Goal: Task Accomplishment & Management: Use online tool/utility

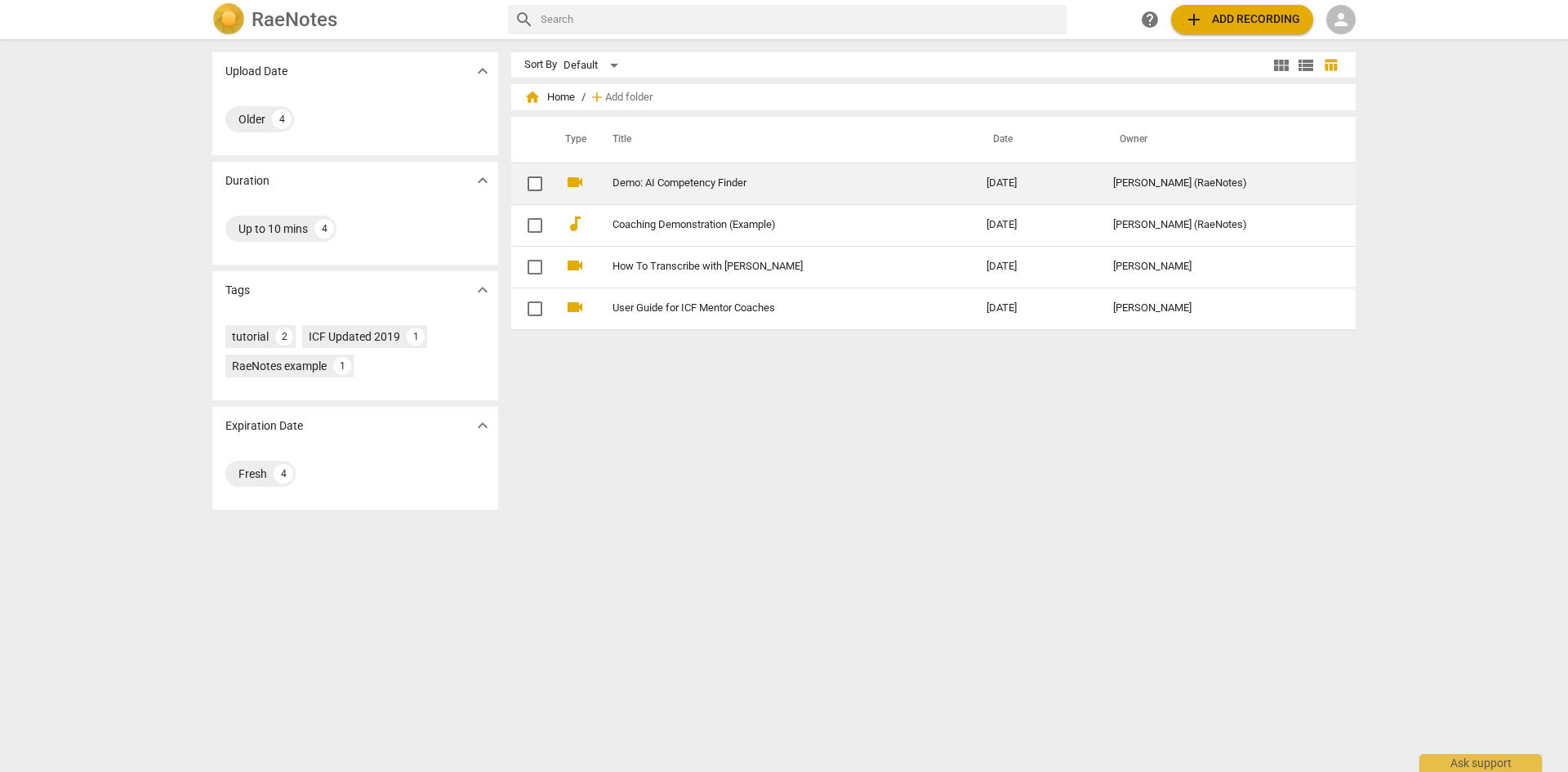
click at [670, 183] on link "Demo: AI Competency Finder" at bounding box center [770, 183] width 315 height 13
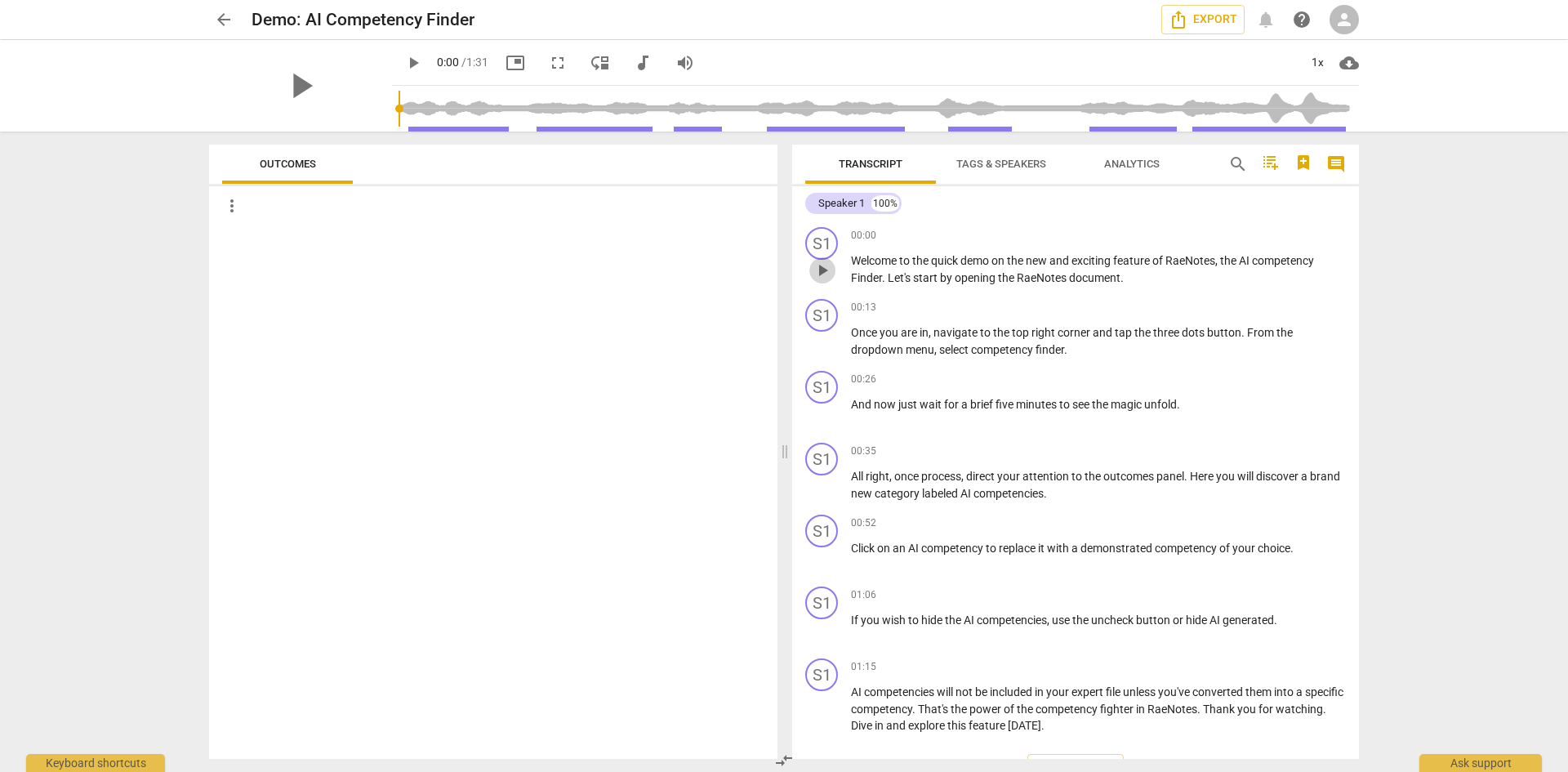
click at [823, 273] on span "play_arrow" at bounding box center [823, 270] width 20 height 20
click at [823, 632] on span "pause" at bounding box center [823, 630] width 20 height 20
type input "34"
click at [219, 16] on span "arrow_back" at bounding box center [223, 20] width 20 height 20
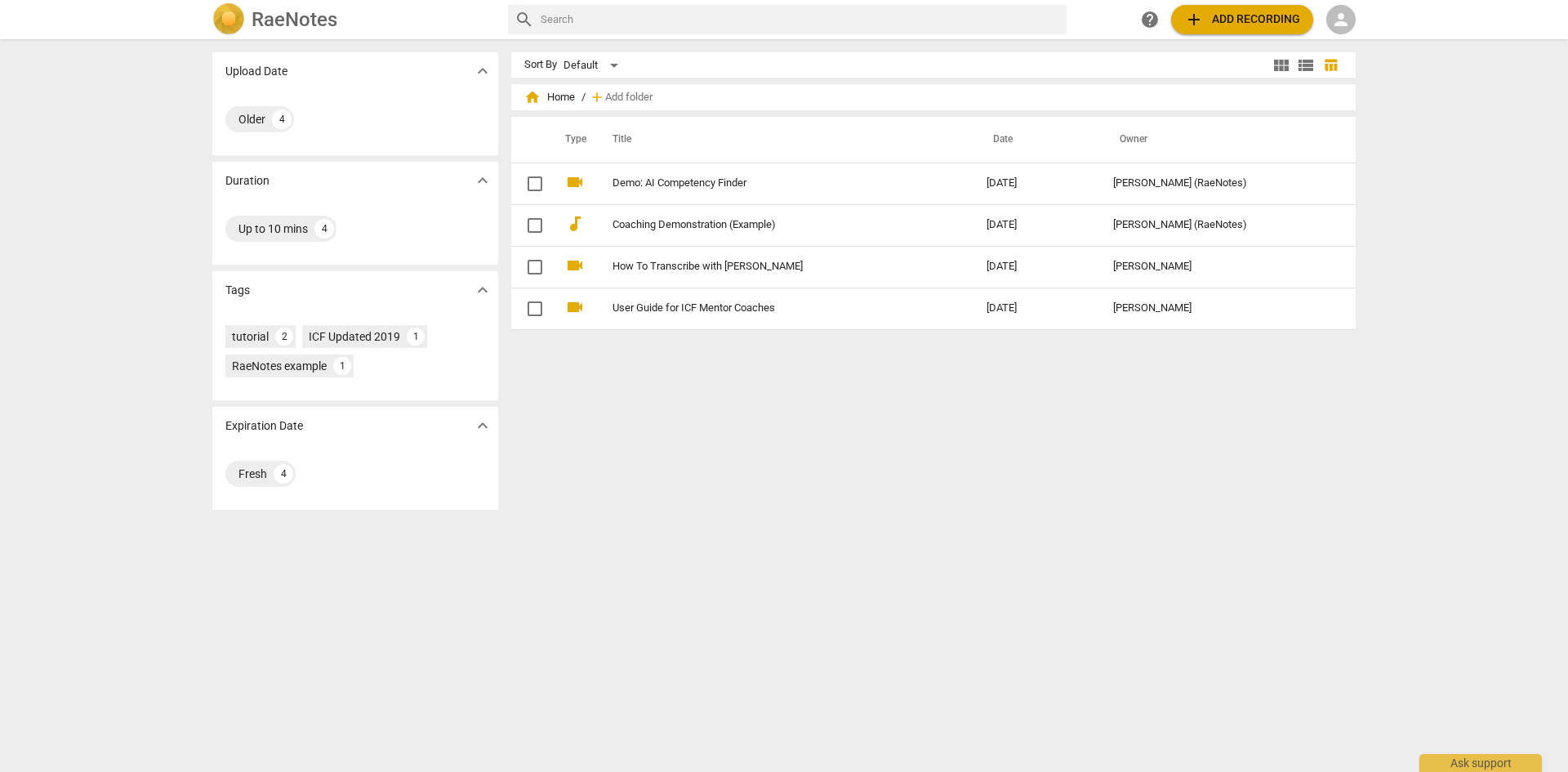
click at [1342, 14] on span "person" at bounding box center [1341, 20] width 20 height 20
click at [1345, 40] on li "Login" at bounding box center [1355, 39] width 59 height 39
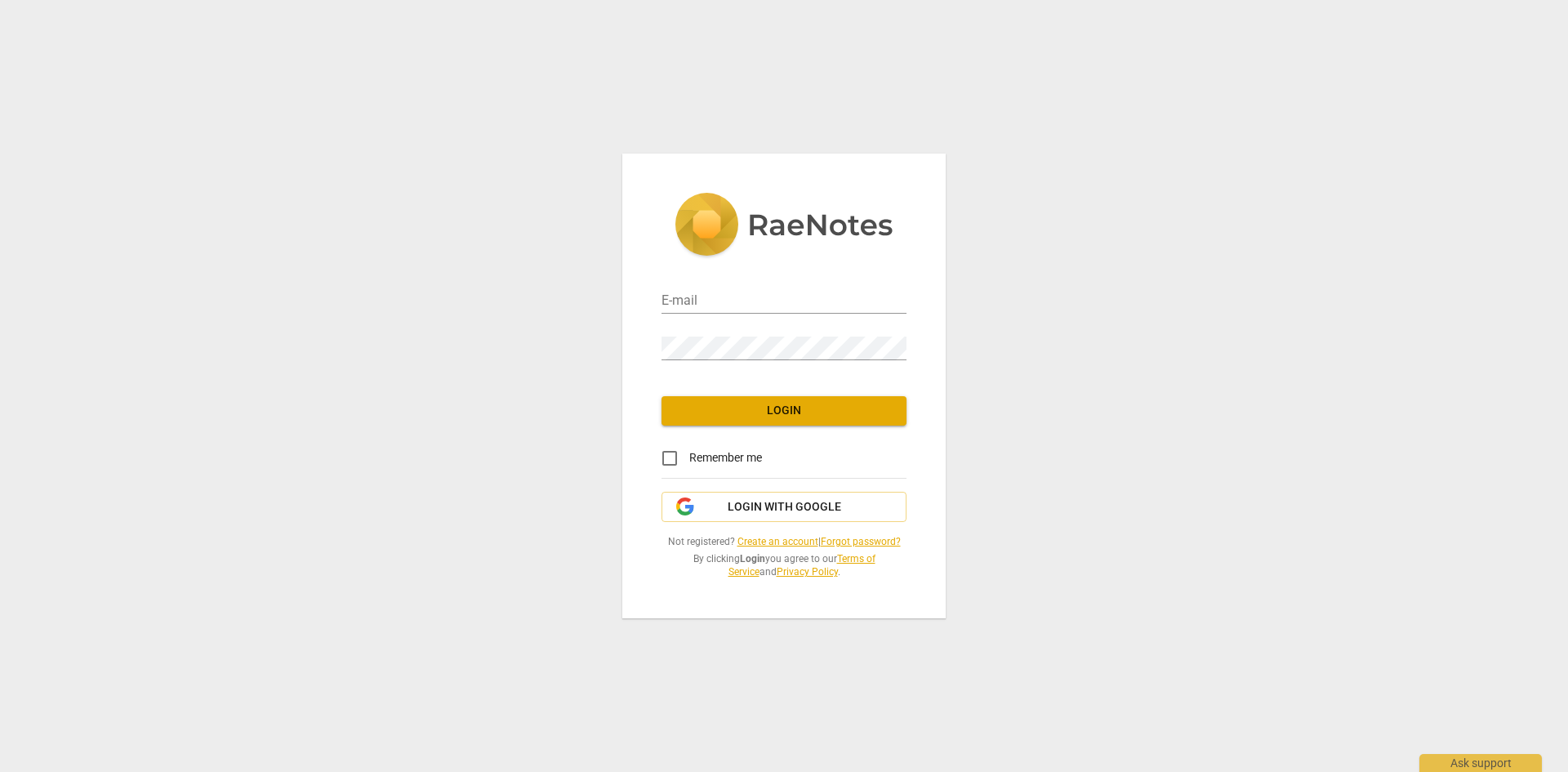
type input "jbc6@case.edu"
click at [787, 414] on span "Login" at bounding box center [784, 411] width 219 height 17
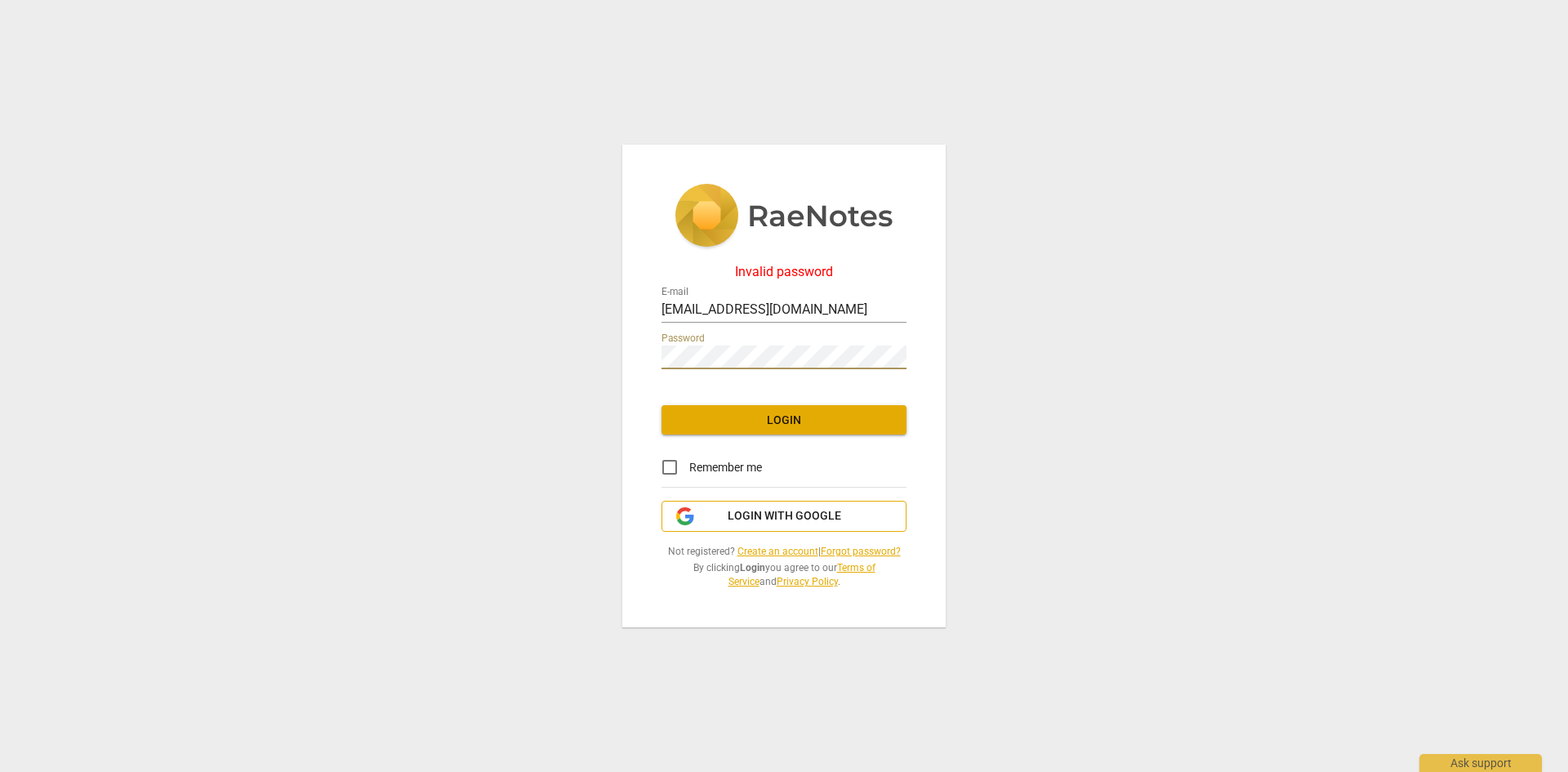
click at [725, 515] on span "Login with Google" at bounding box center [784, 516] width 218 height 17
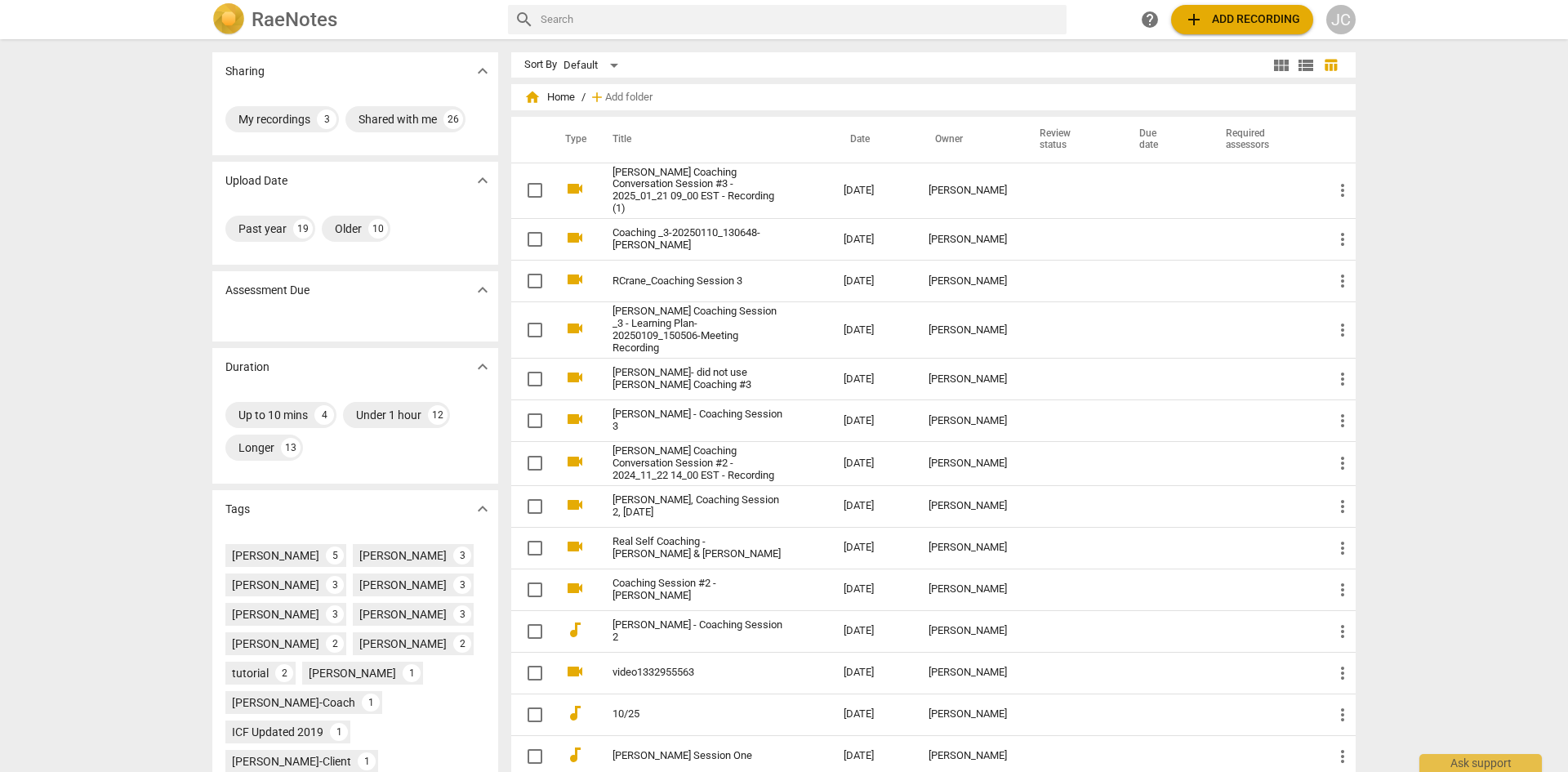
click at [696, 170] on link "[PERSON_NAME] Coaching Conversation Session #3 - 2025_01_21 09_00 EST - Recordi…" at bounding box center [699, 191] width 173 height 49
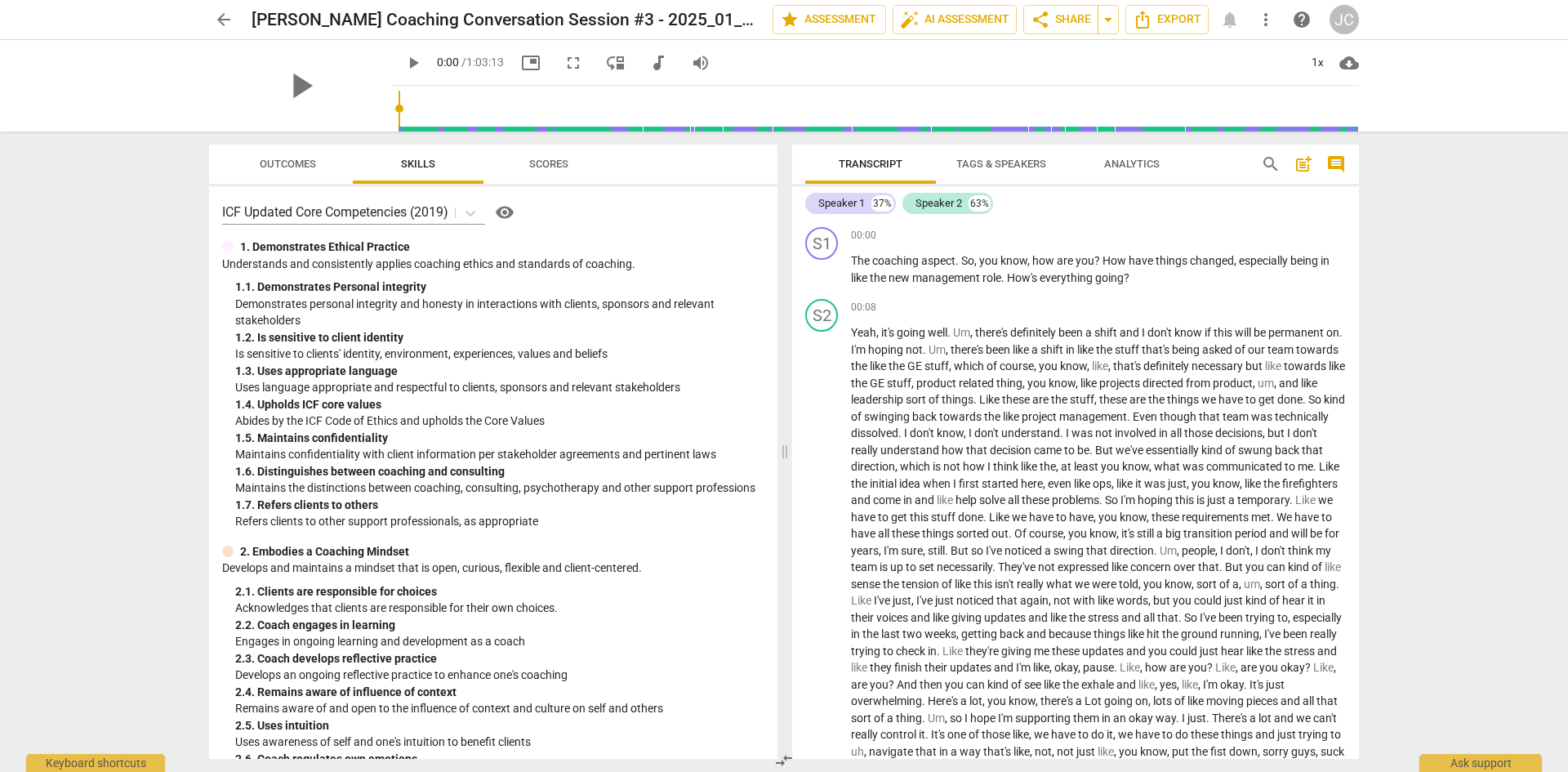
click at [1267, 22] on span "more_vert" at bounding box center [1266, 20] width 20 height 20
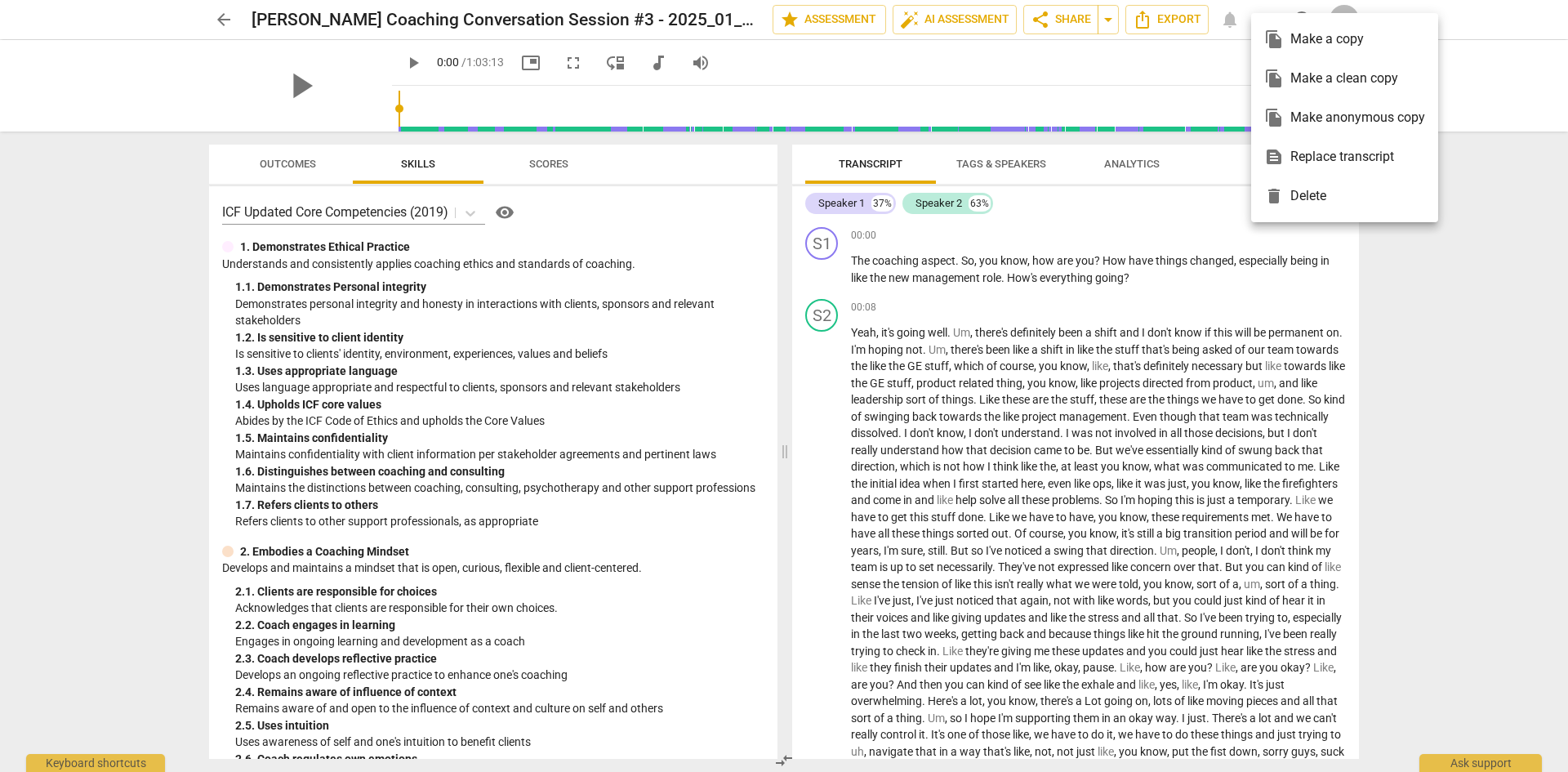
click at [1506, 268] on div at bounding box center [784, 386] width 1568 height 772
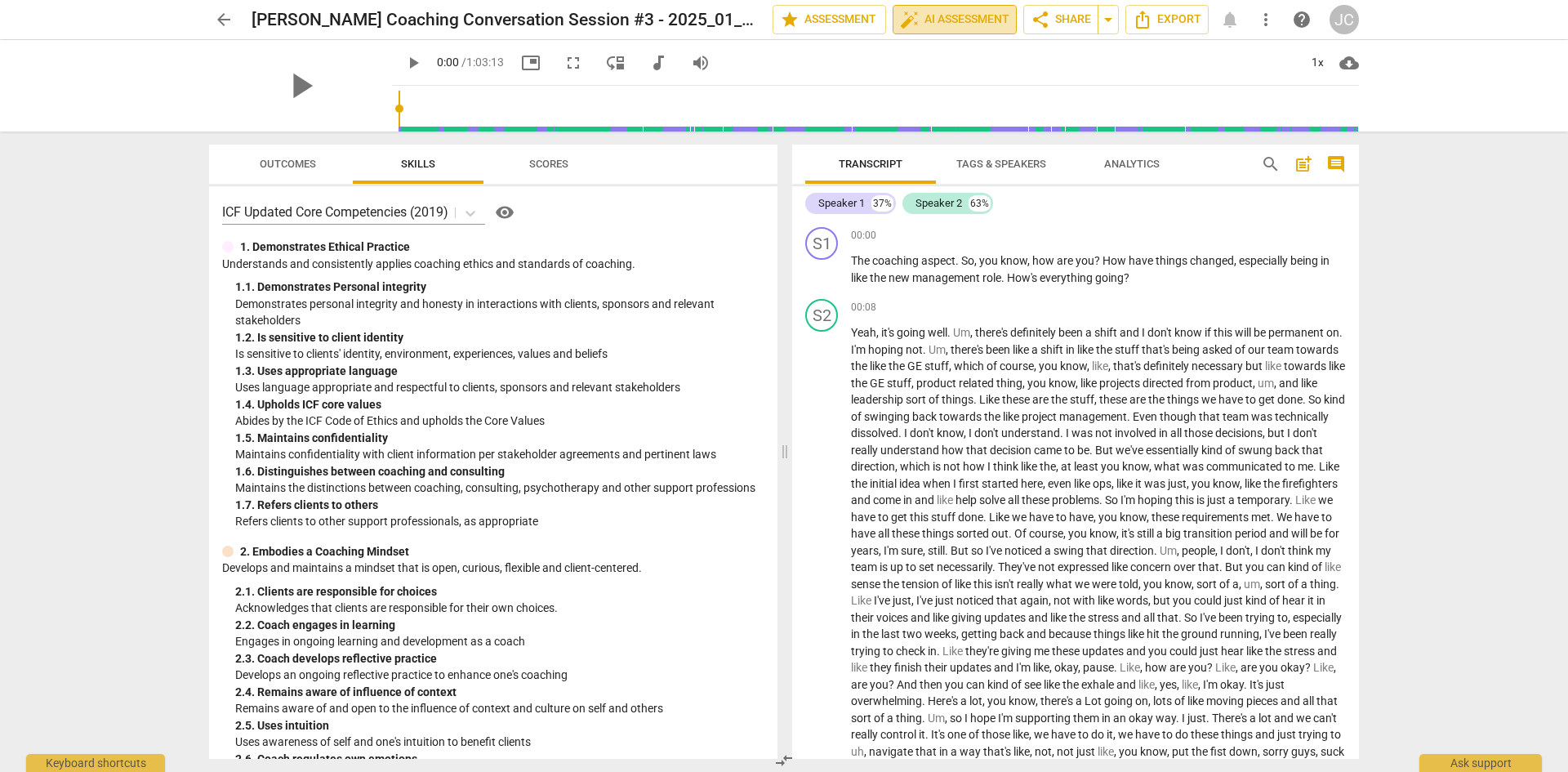
click at [940, 19] on span "auto_fix_high AI Assessment" at bounding box center [954, 20] width 109 height 20
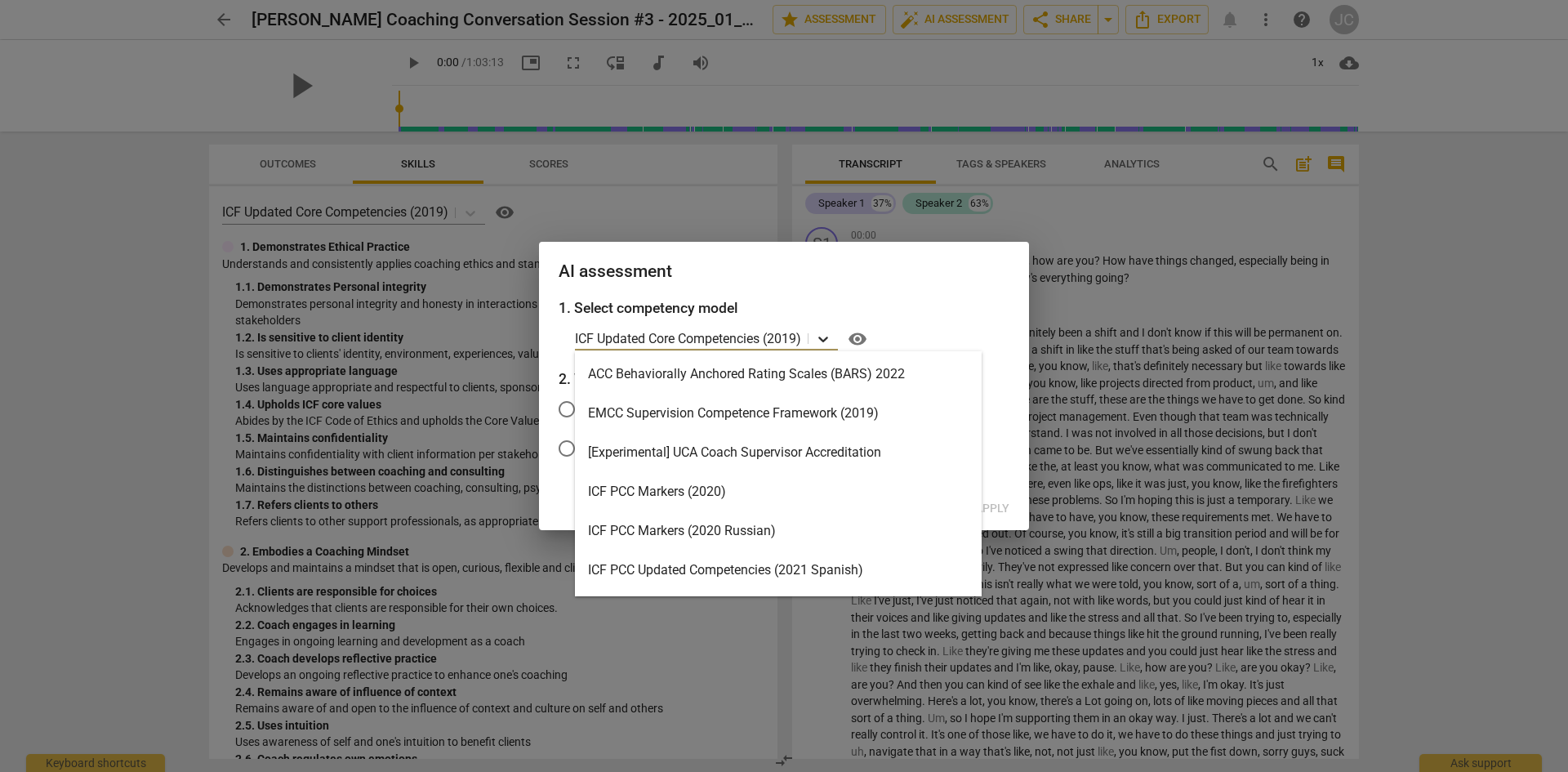
click at [824, 339] on icon at bounding box center [824, 340] width 10 height 6
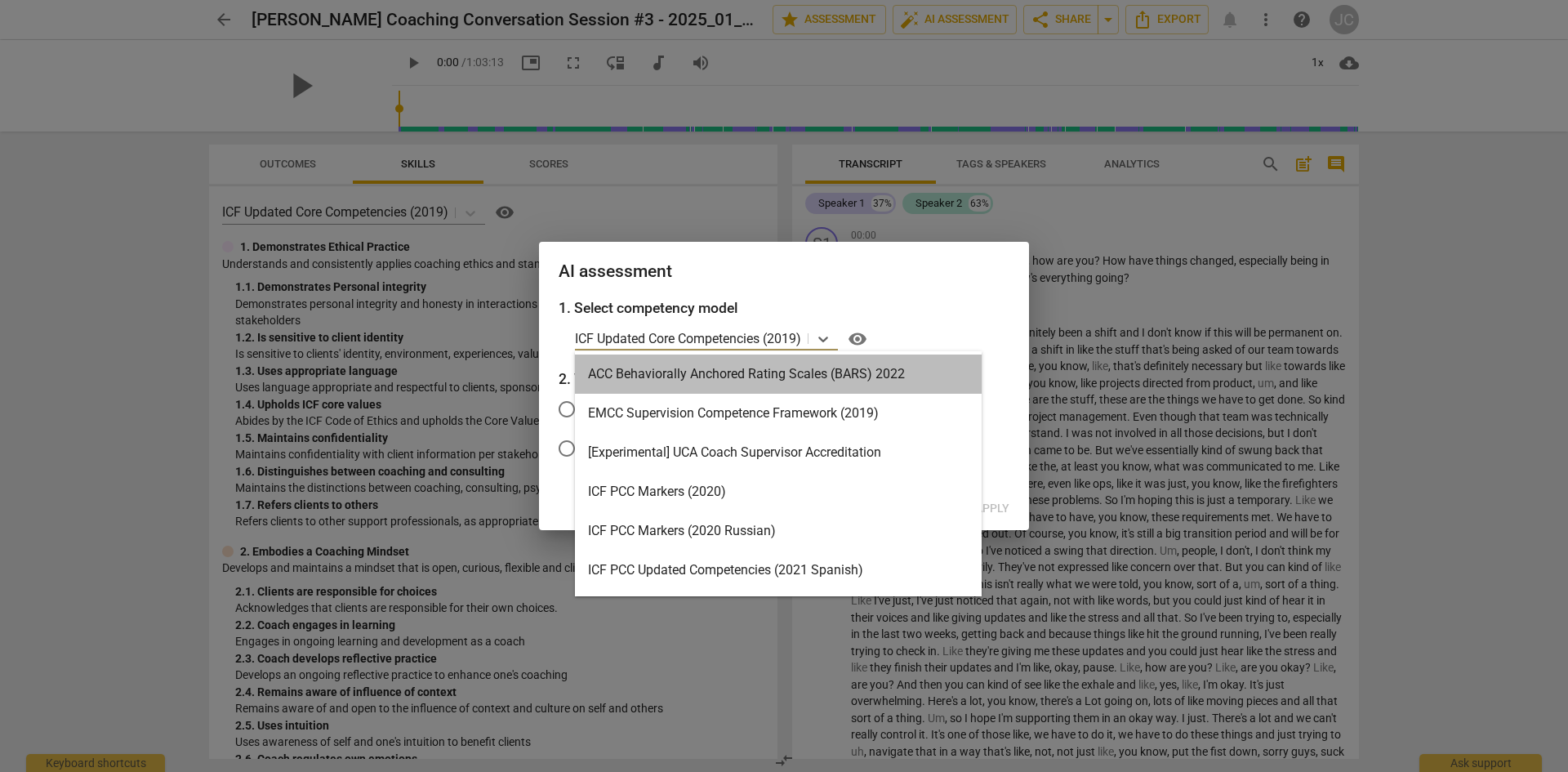
click at [744, 369] on div "ACC Behaviorally Anchored Rating Scales (BARS) 2022" at bounding box center [778, 374] width 407 height 39
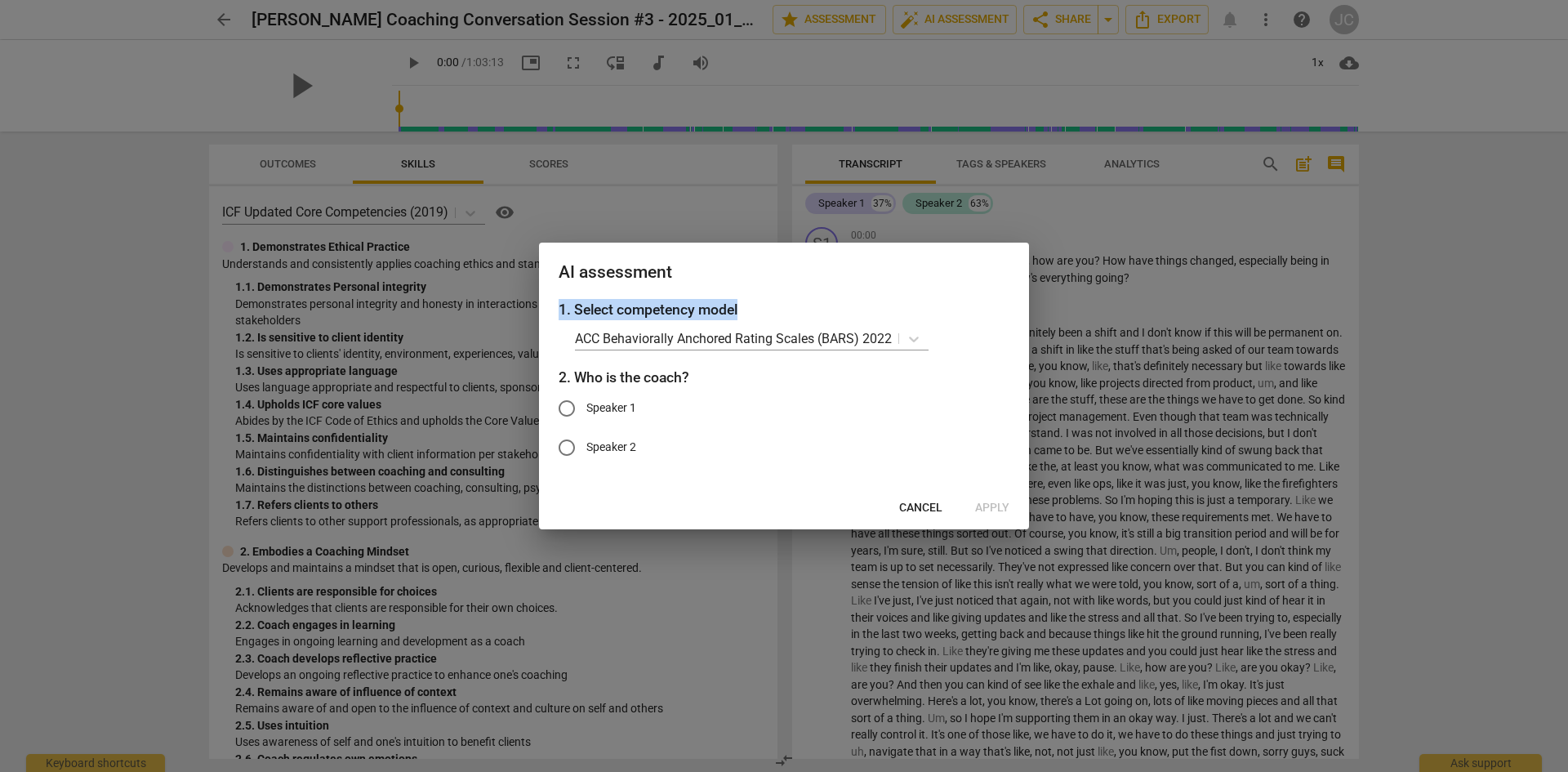
drag, startPoint x: 855, startPoint y: 278, endPoint x: 908, endPoint y: 464, distance: 193.4
click at [917, 304] on div "AI assessment 1. Select competency model ACC Behaviorally Anchored Rating Scale…" at bounding box center [784, 386] width 490 height 286
click at [925, 505] on span "Cancel" at bounding box center [921, 508] width 43 height 17
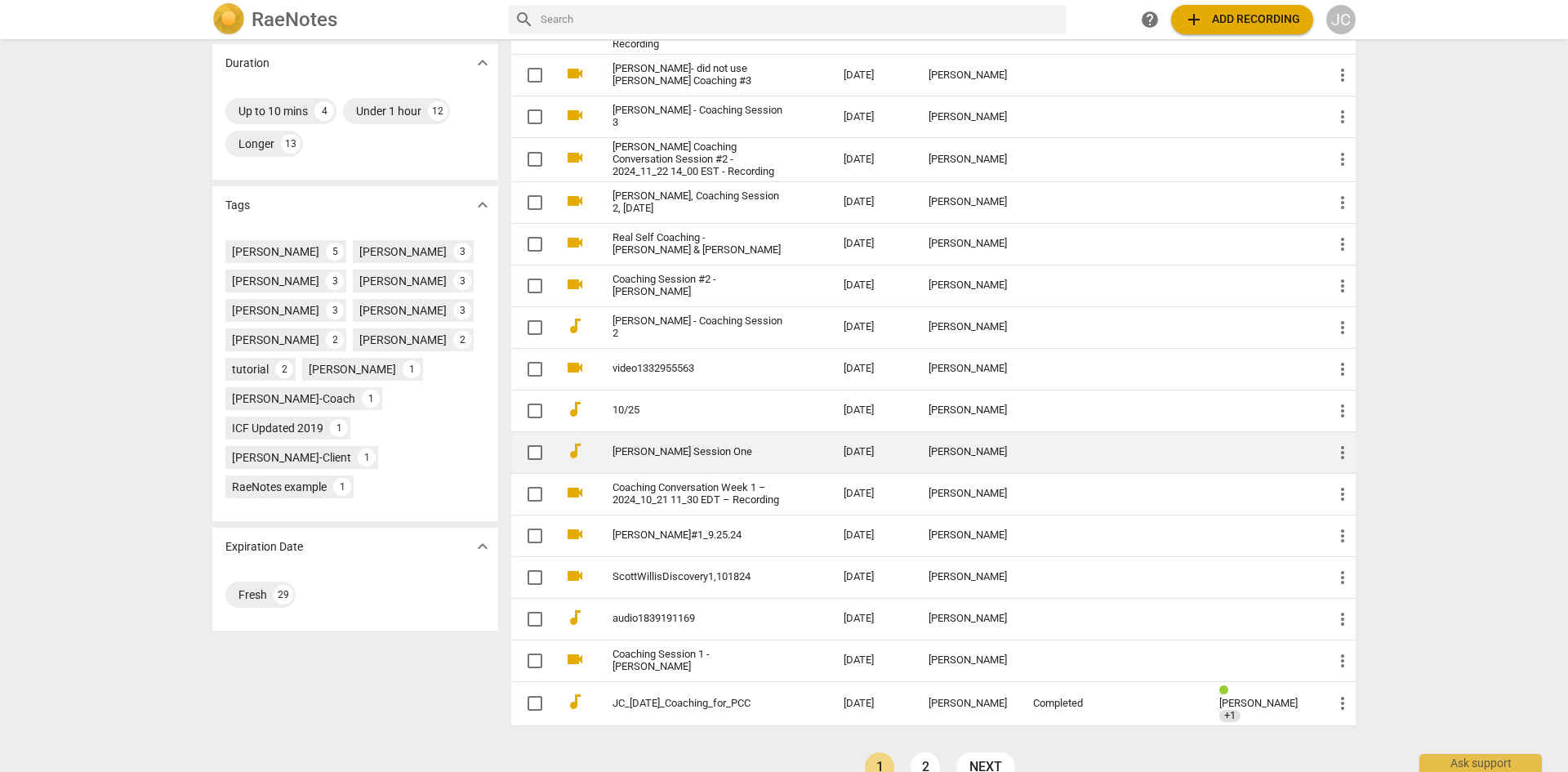
scroll to position [308, 0]
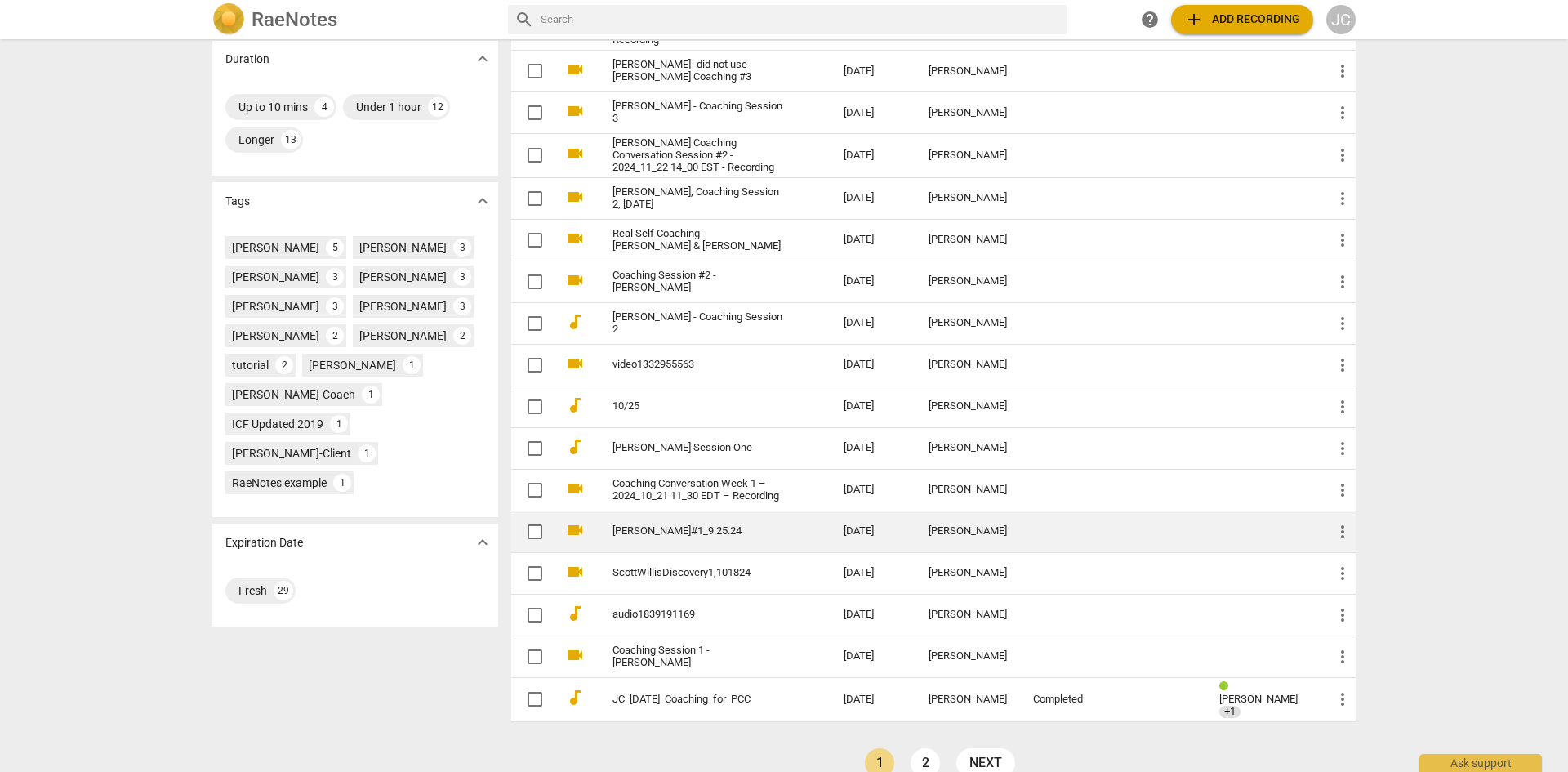
click at [661, 525] on link "[PERSON_NAME]#1_9.25.24" at bounding box center [699, 531] width 173 height 13
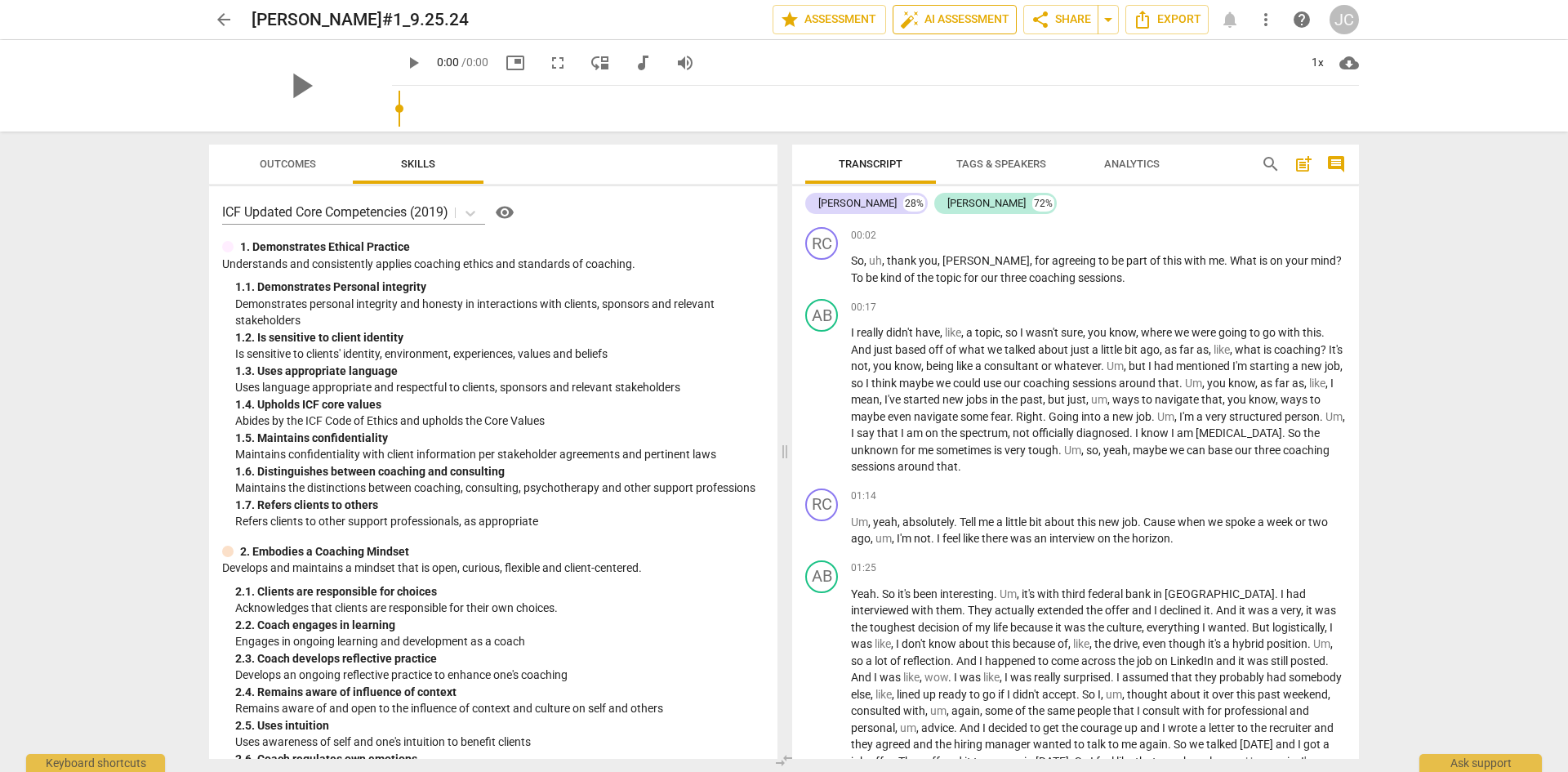
click at [976, 18] on span "auto_fix_high AI Assessment" at bounding box center [954, 20] width 109 height 20
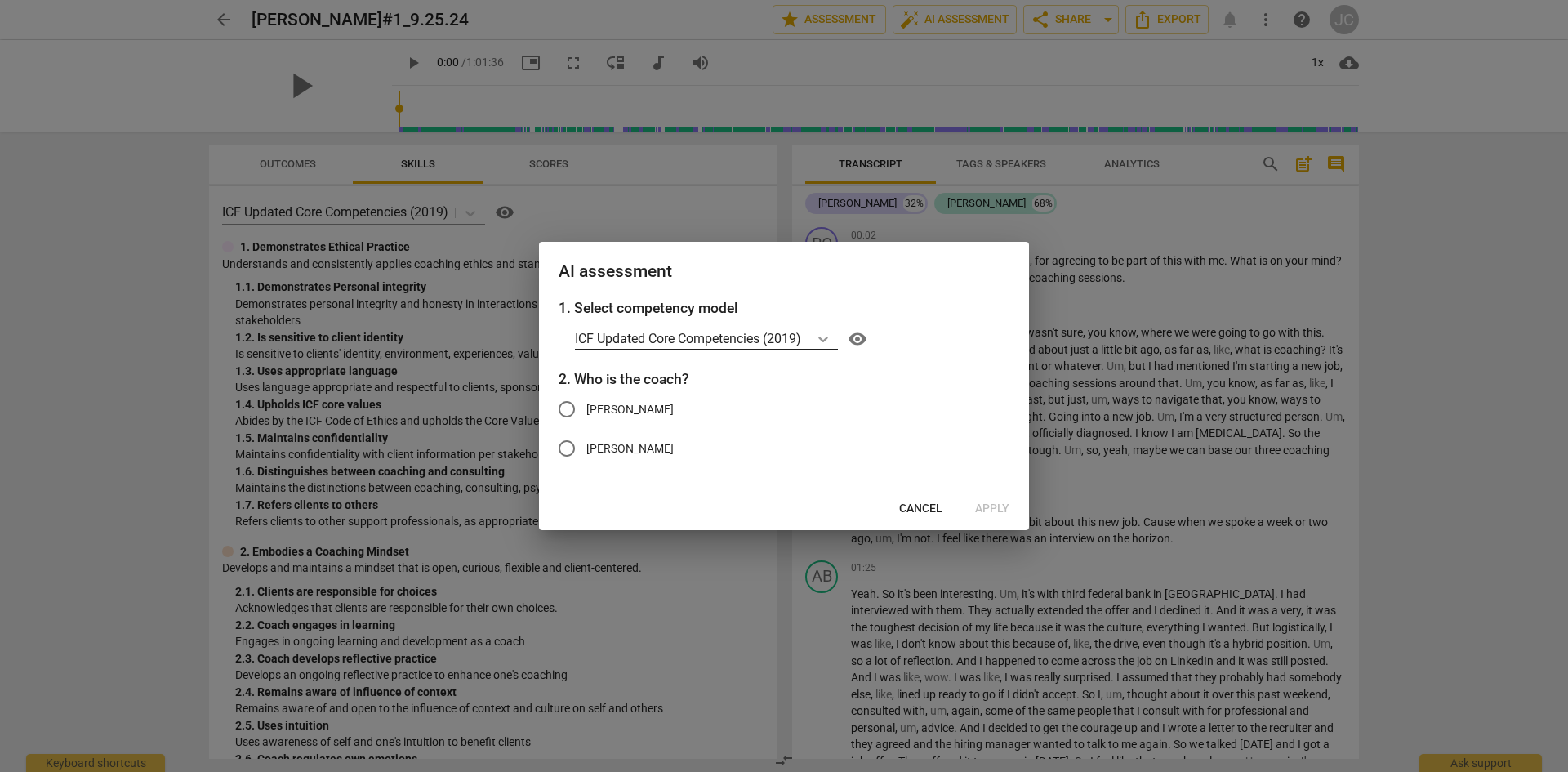
click at [826, 336] on icon at bounding box center [823, 339] width 17 height 17
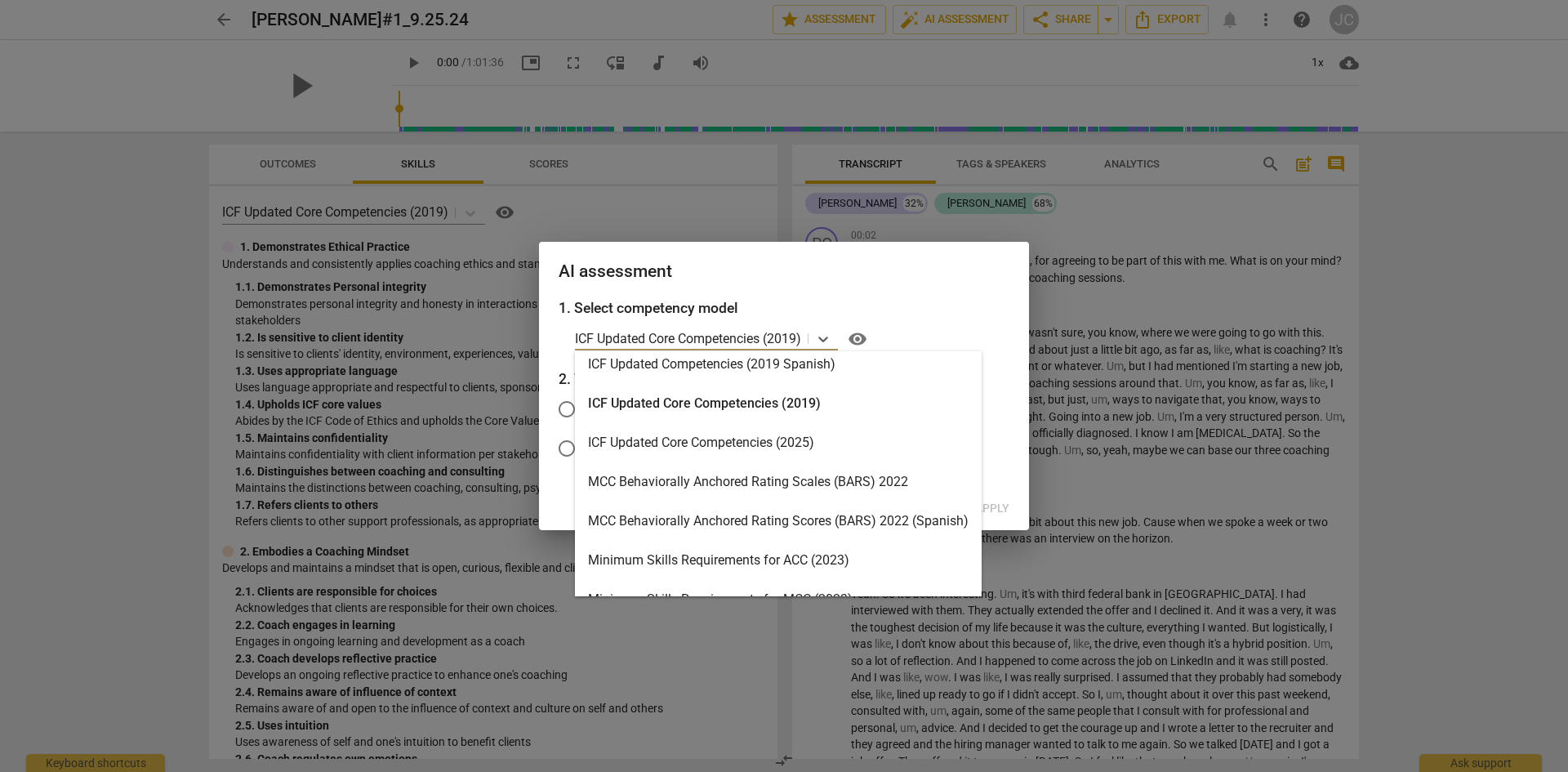
scroll to position [331, 0]
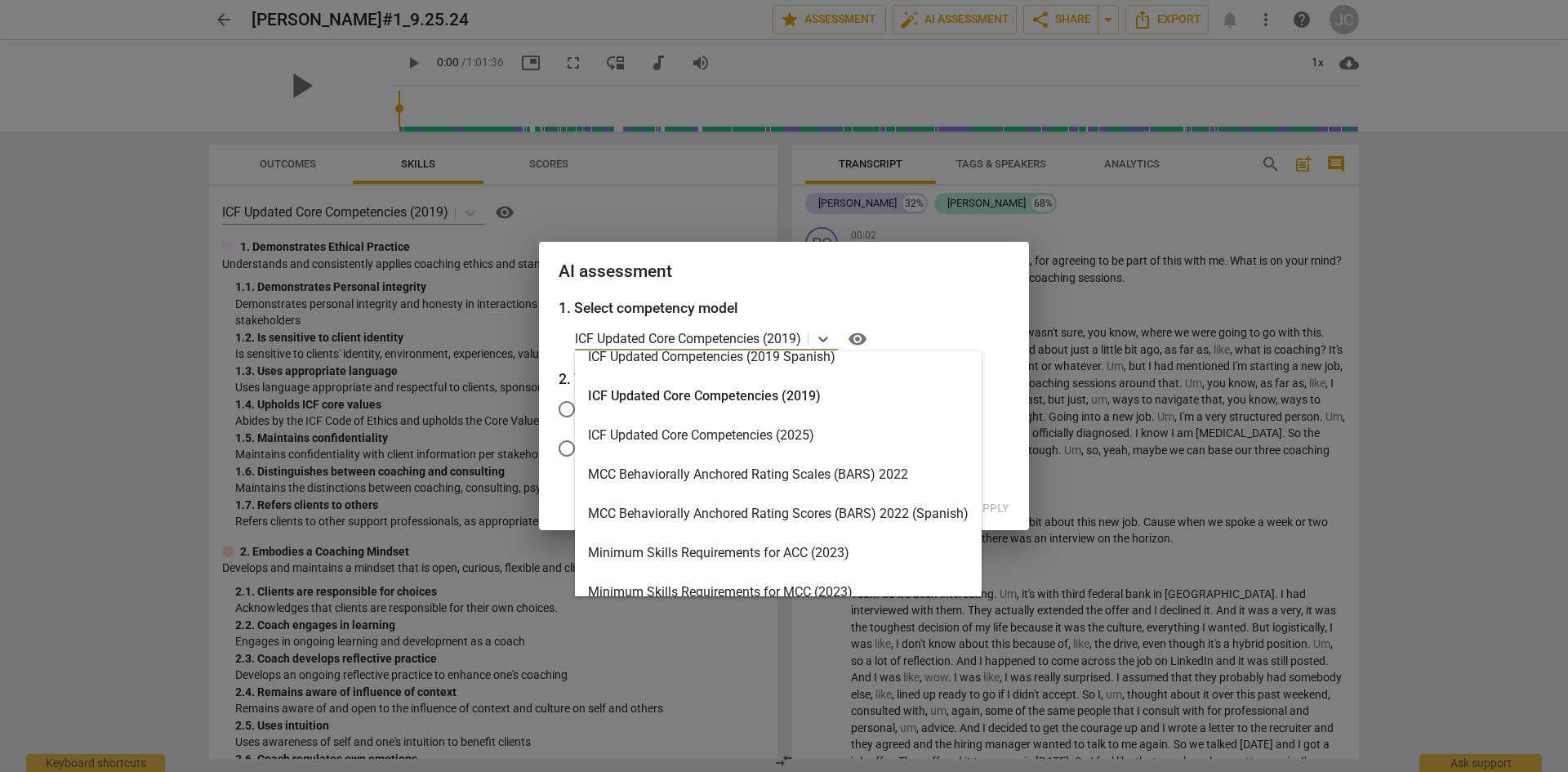
click at [715, 437] on div "ICF Updated Core Competencies (2025)" at bounding box center [778, 435] width 407 height 39
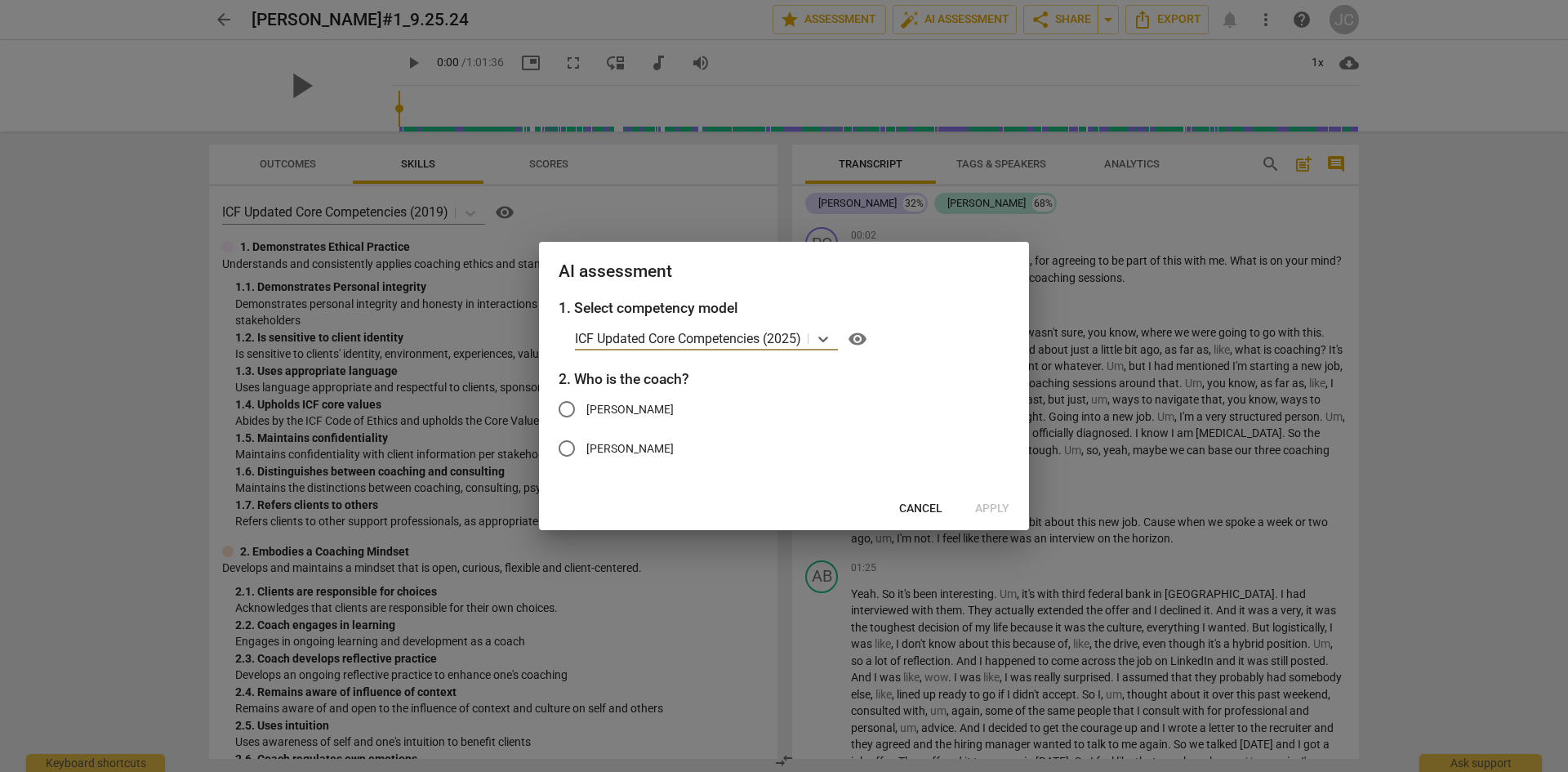
click at [567, 412] on input "[PERSON_NAME]" at bounding box center [567, 409] width 39 height 39
radio input "true"
click at [994, 505] on span "Apply" at bounding box center [992, 508] width 34 height 17
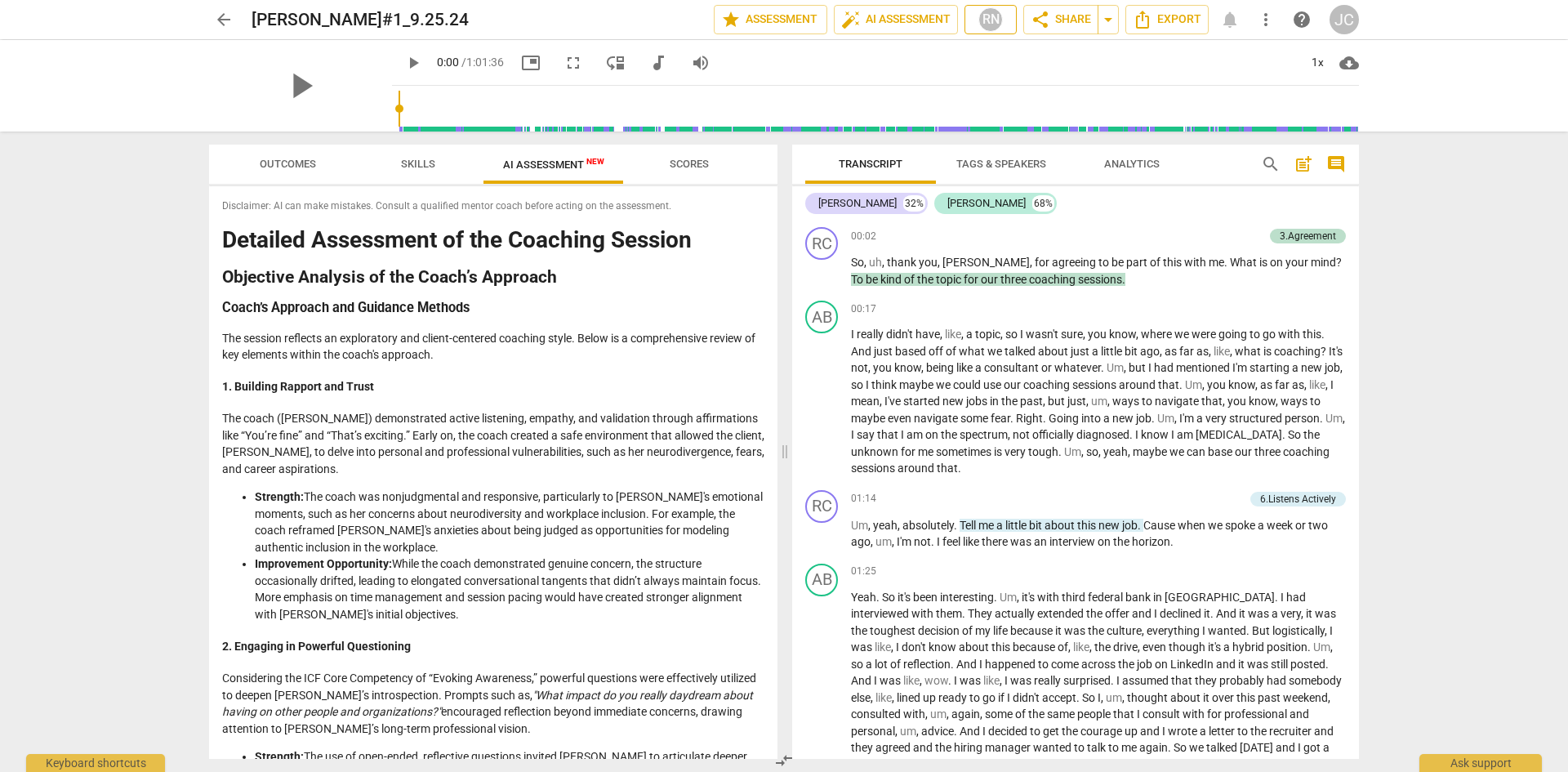
click at [994, 17] on div "RN" at bounding box center [990, 20] width 24 height 24
click at [937, 19] on div at bounding box center [784, 386] width 1568 height 772
click at [885, 18] on span "auto_fix_high AI Assessment" at bounding box center [896, 20] width 109 height 20
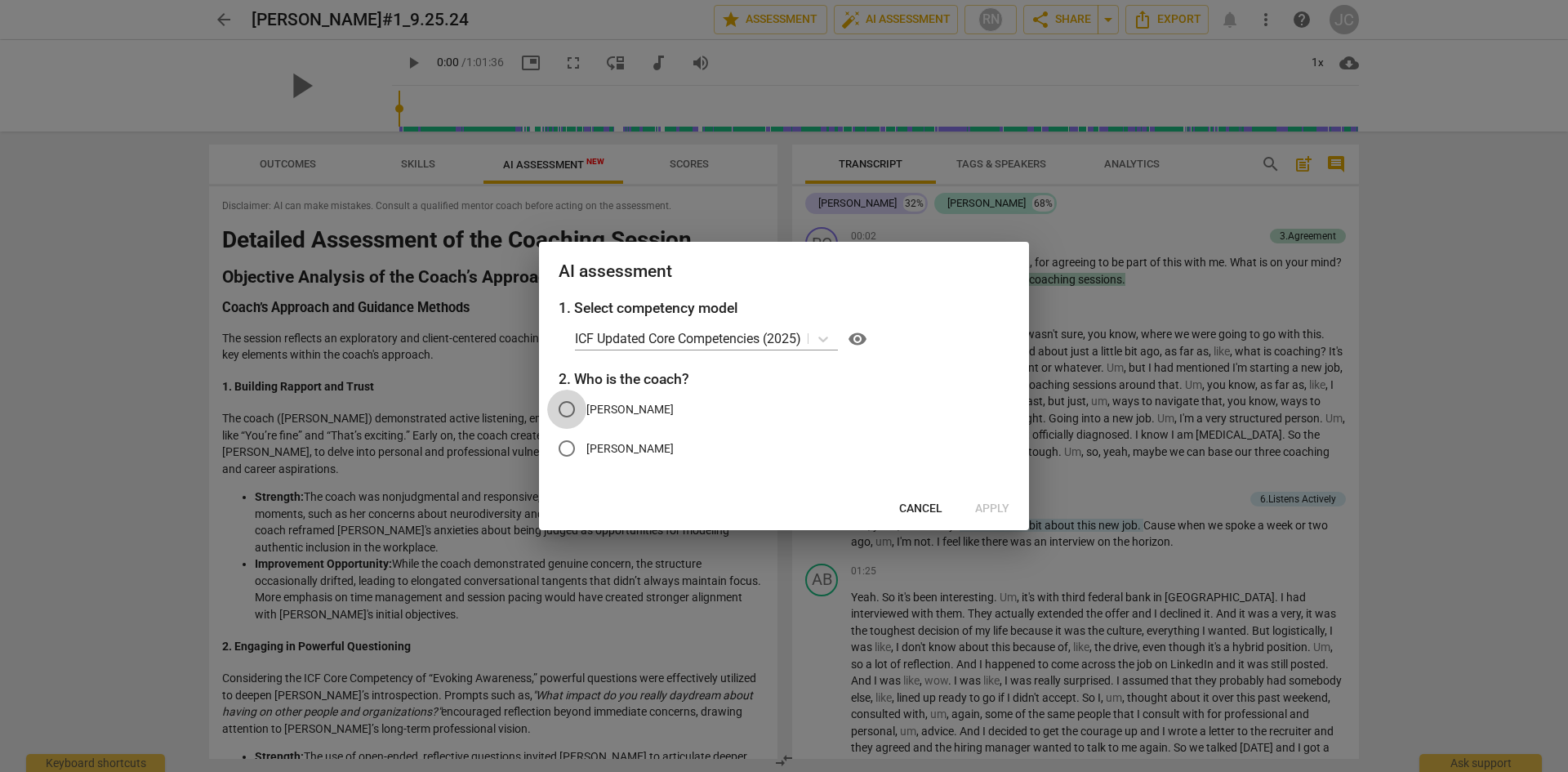
click at [569, 413] on input "[PERSON_NAME]" at bounding box center [567, 409] width 39 height 39
radio input "true"
click at [1001, 507] on span "Apply" at bounding box center [992, 508] width 34 height 17
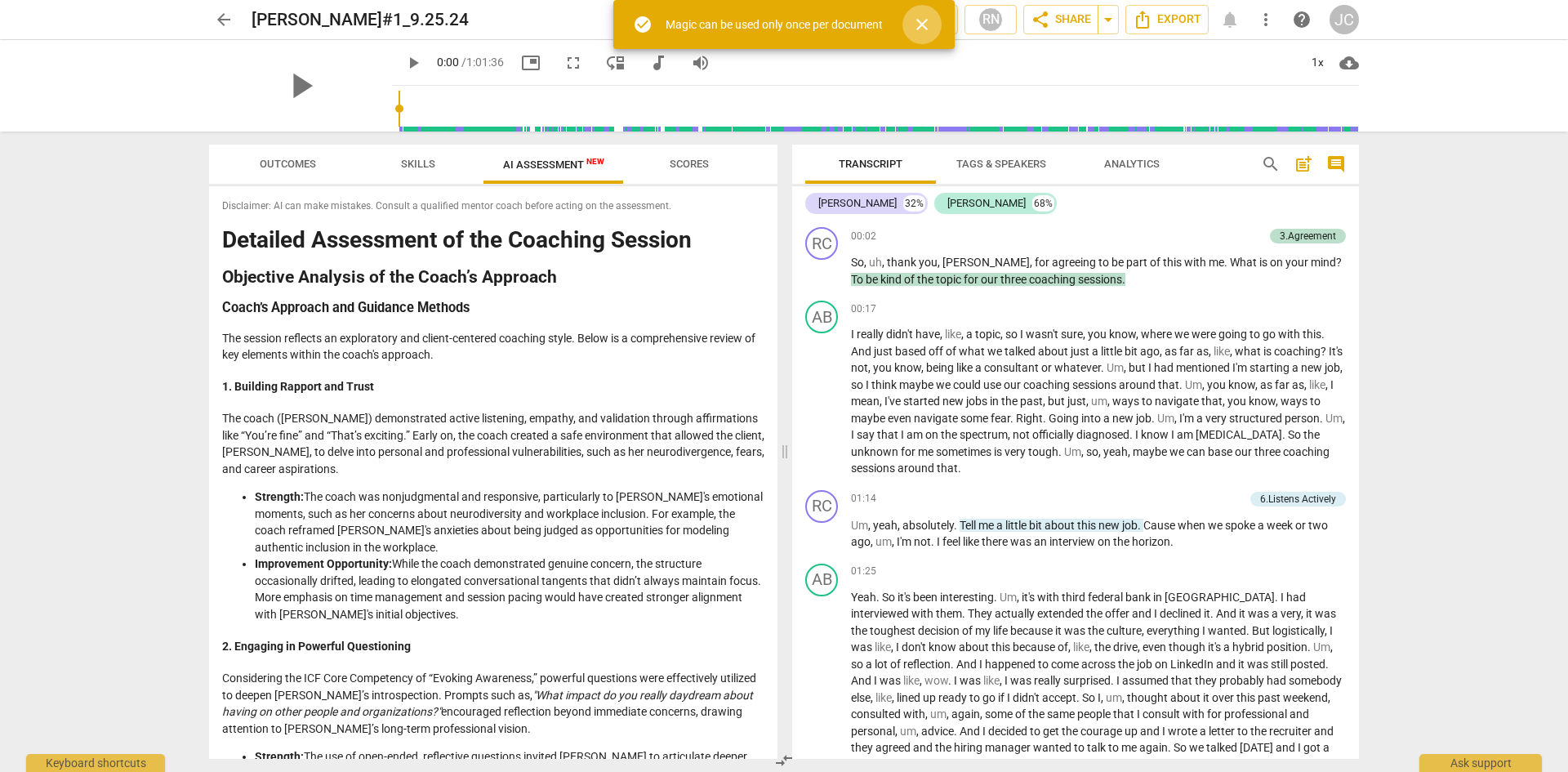
click at [926, 23] on span "close" at bounding box center [922, 24] width 20 height 20
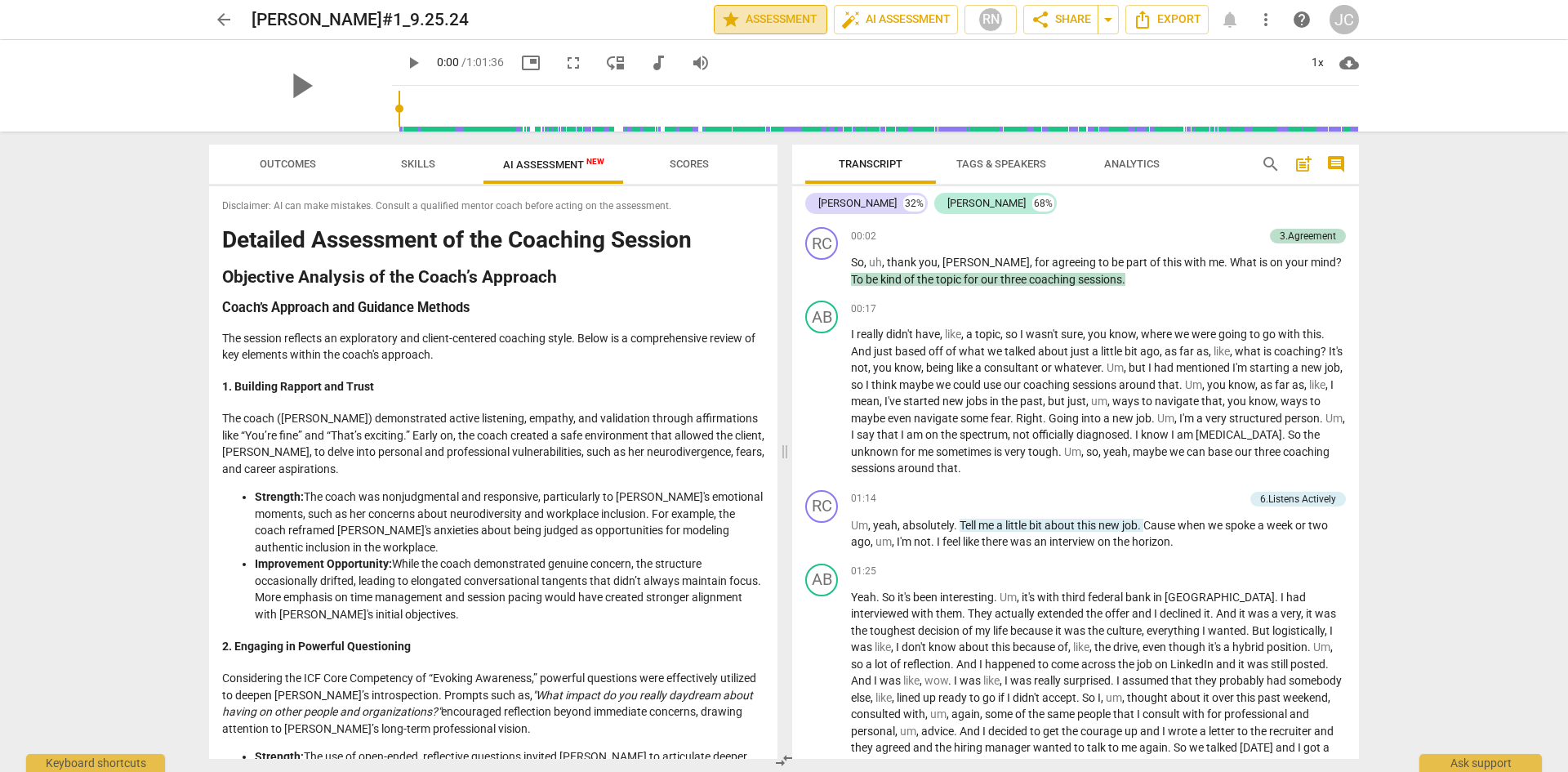
click at [771, 22] on span "star Assessment" at bounding box center [770, 20] width 99 height 20
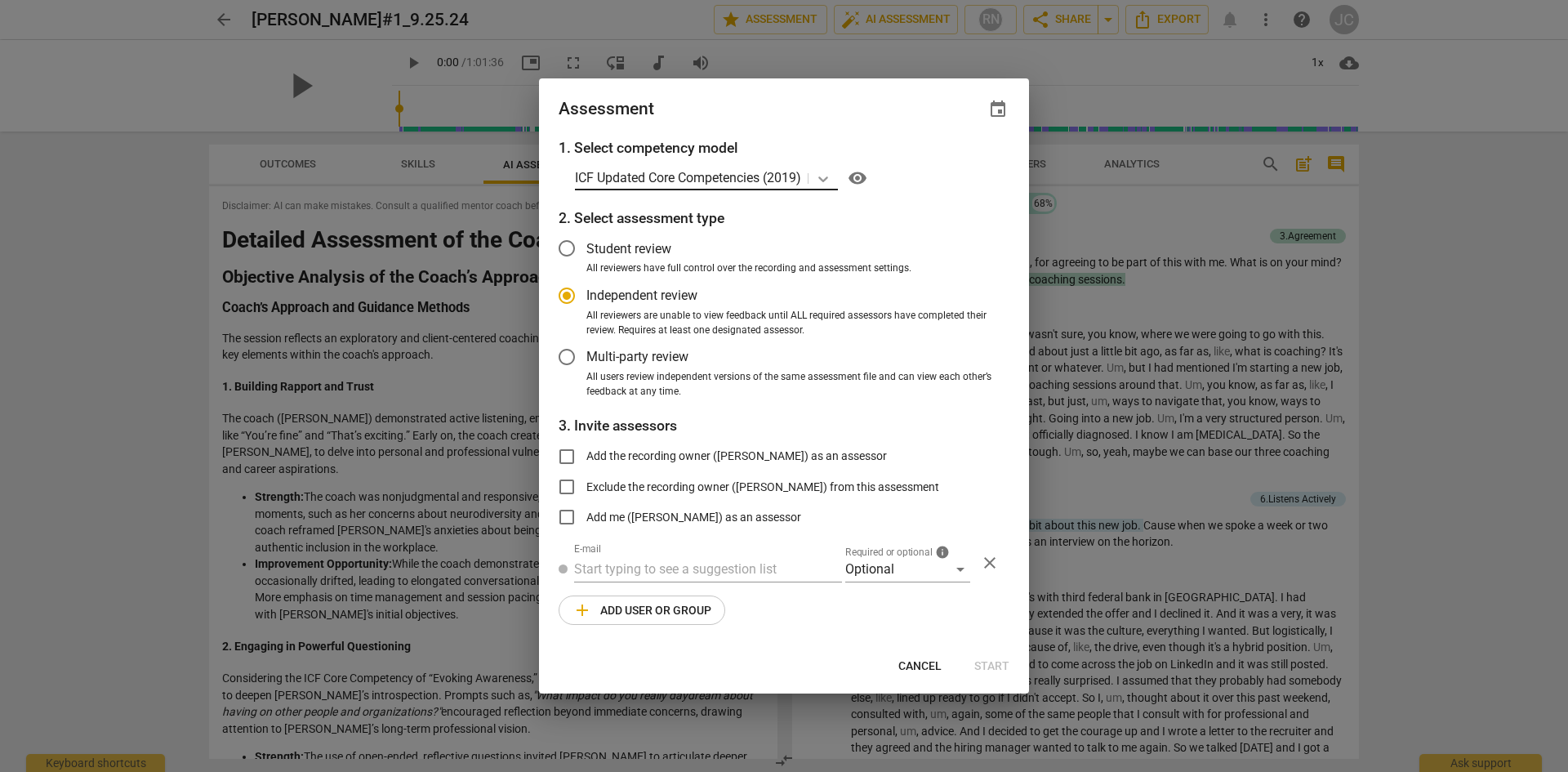
click at [828, 179] on icon at bounding box center [824, 180] width 10 height 6
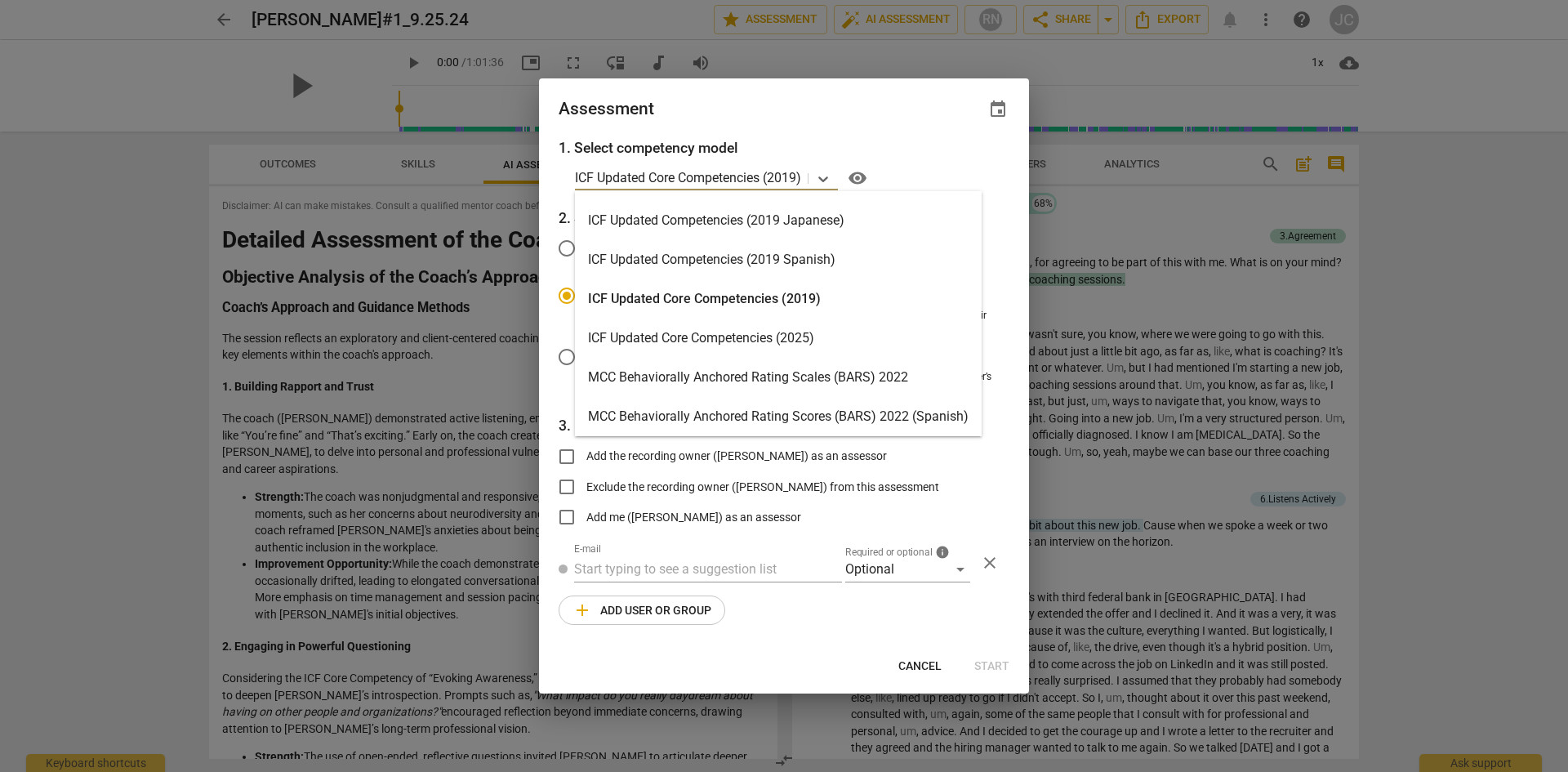
scroll to position [288, 0]
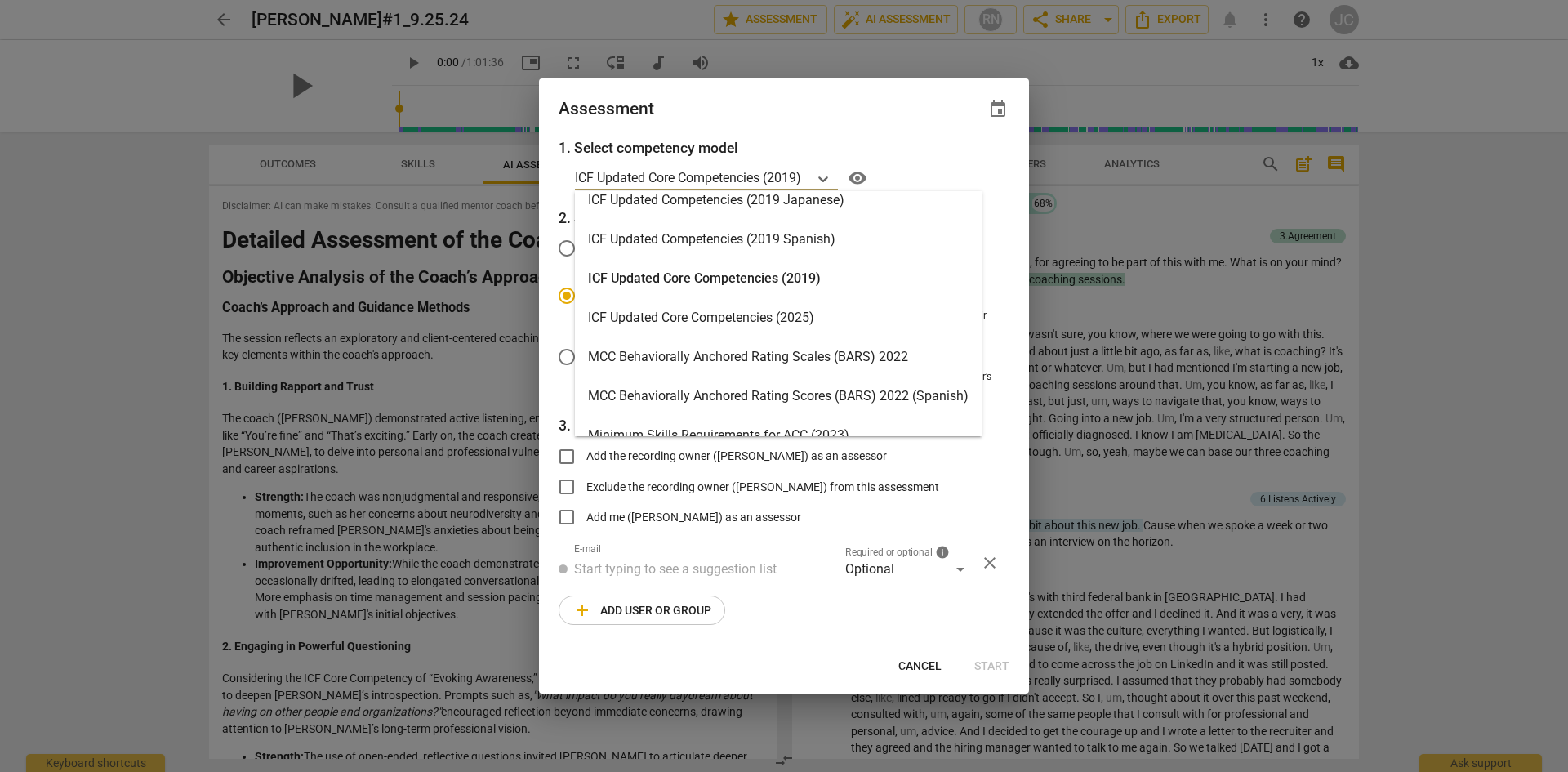
click at [760, 318] on div "ICF Updated Core Competencies (2025)" at bounding box center [778, 318] width 407 height 39
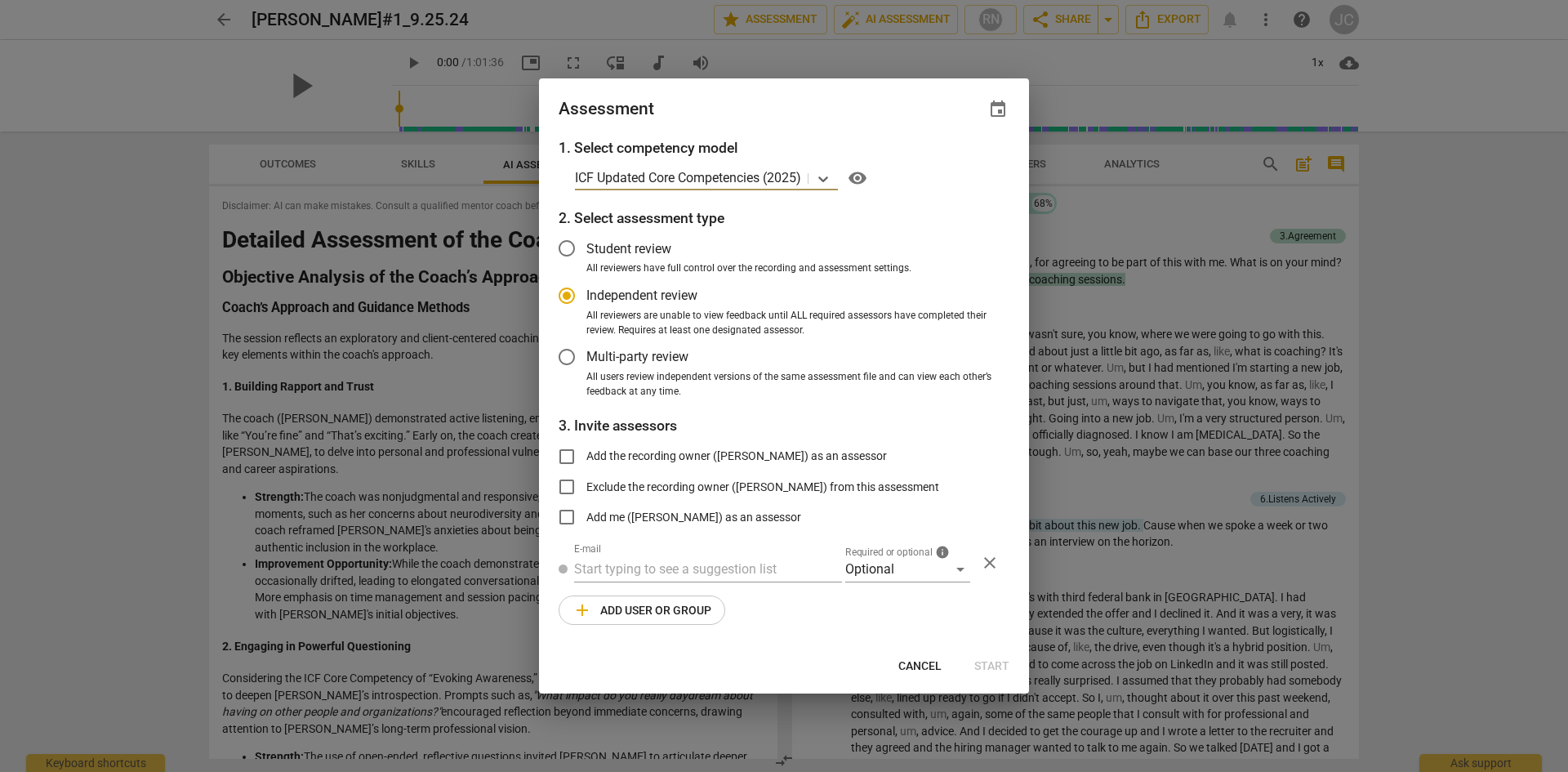
radio input "false"
click at [569, 248] on input "Student review" at bounding box center [567, 248] width 39 height 39
radio input "false"
click at [571, 484] on input "Exclude the recording owner ([PERSON_NAME]) from this assessment" at bounding box center [567, 487] width 39 height 39
checkbox input "true"
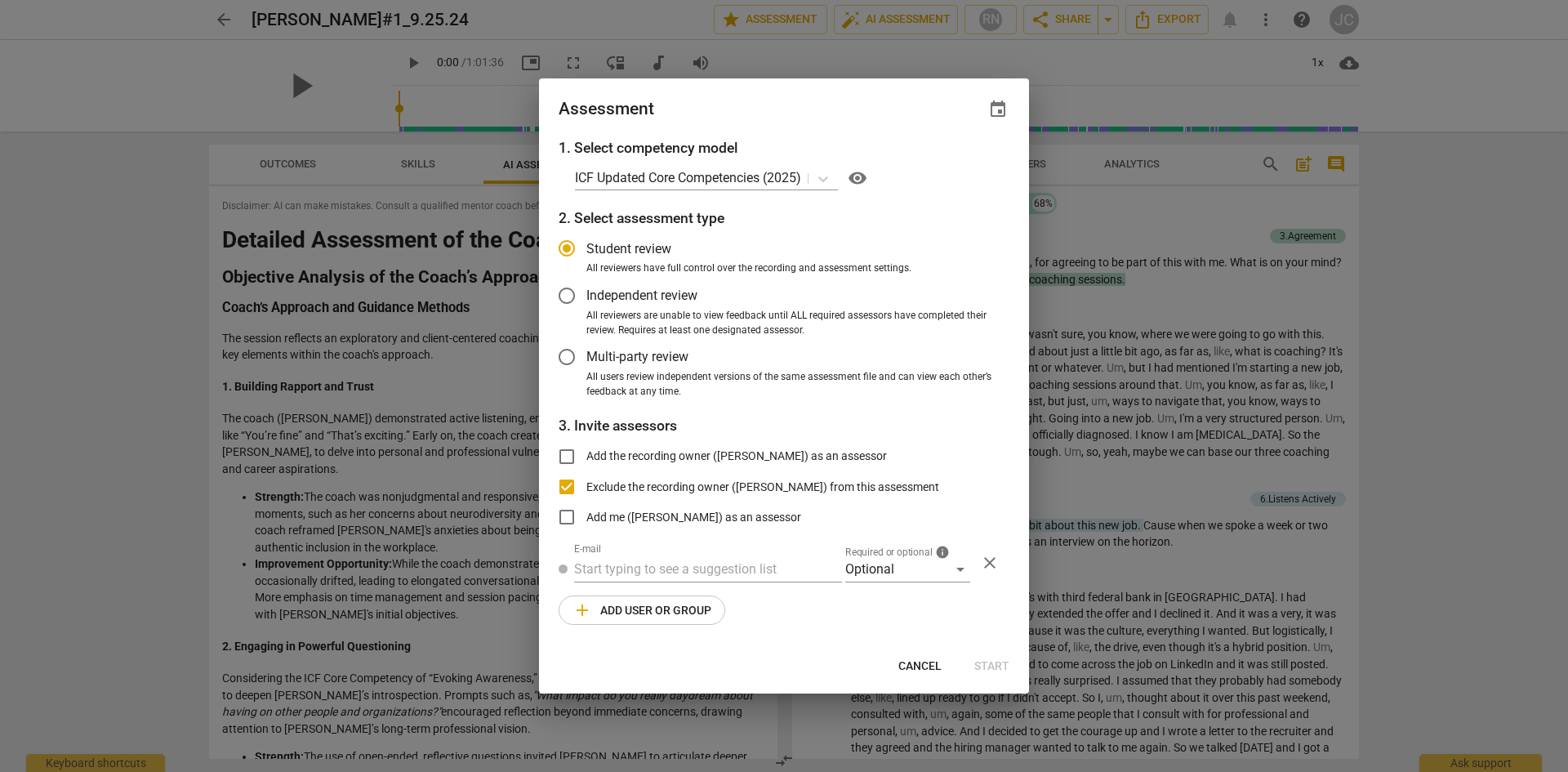
radio input "false"
click at [568, 512] on input "Add me ([PERSON_NAME]) as an assessor" at bounding box center [567, 517] width 39 height 39
checkbox input "true"
click at [782, 569] on input "text" at bounding box center [707, 569] width 268 height 26
click at [976, 40] on div at bounding box center [784, 386] width 1568 height 772
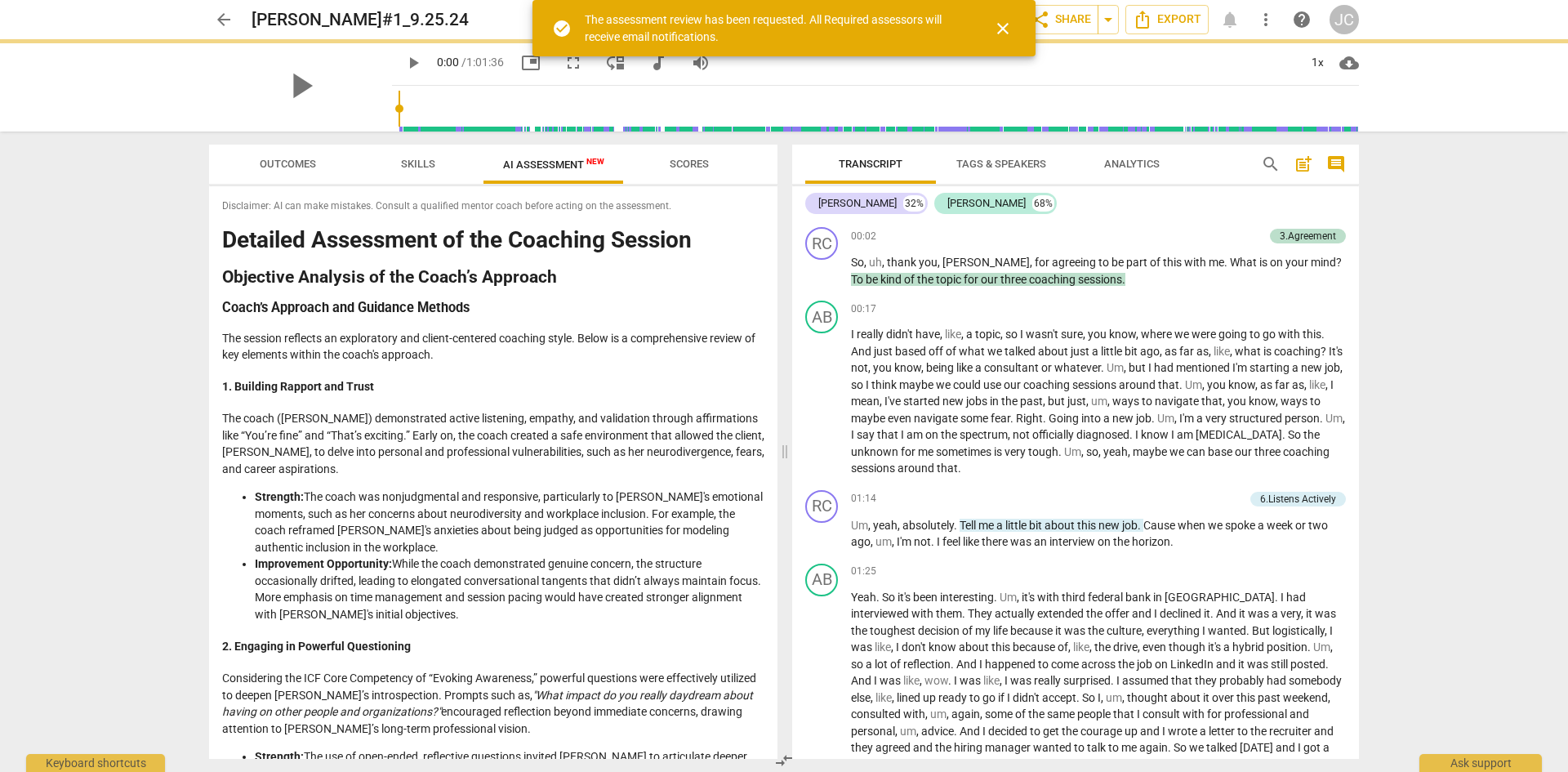
radio input "false"
type input "[PERSON_NAME] <[EMAIL_ADDRESS][DOMAIN_NAME]>"
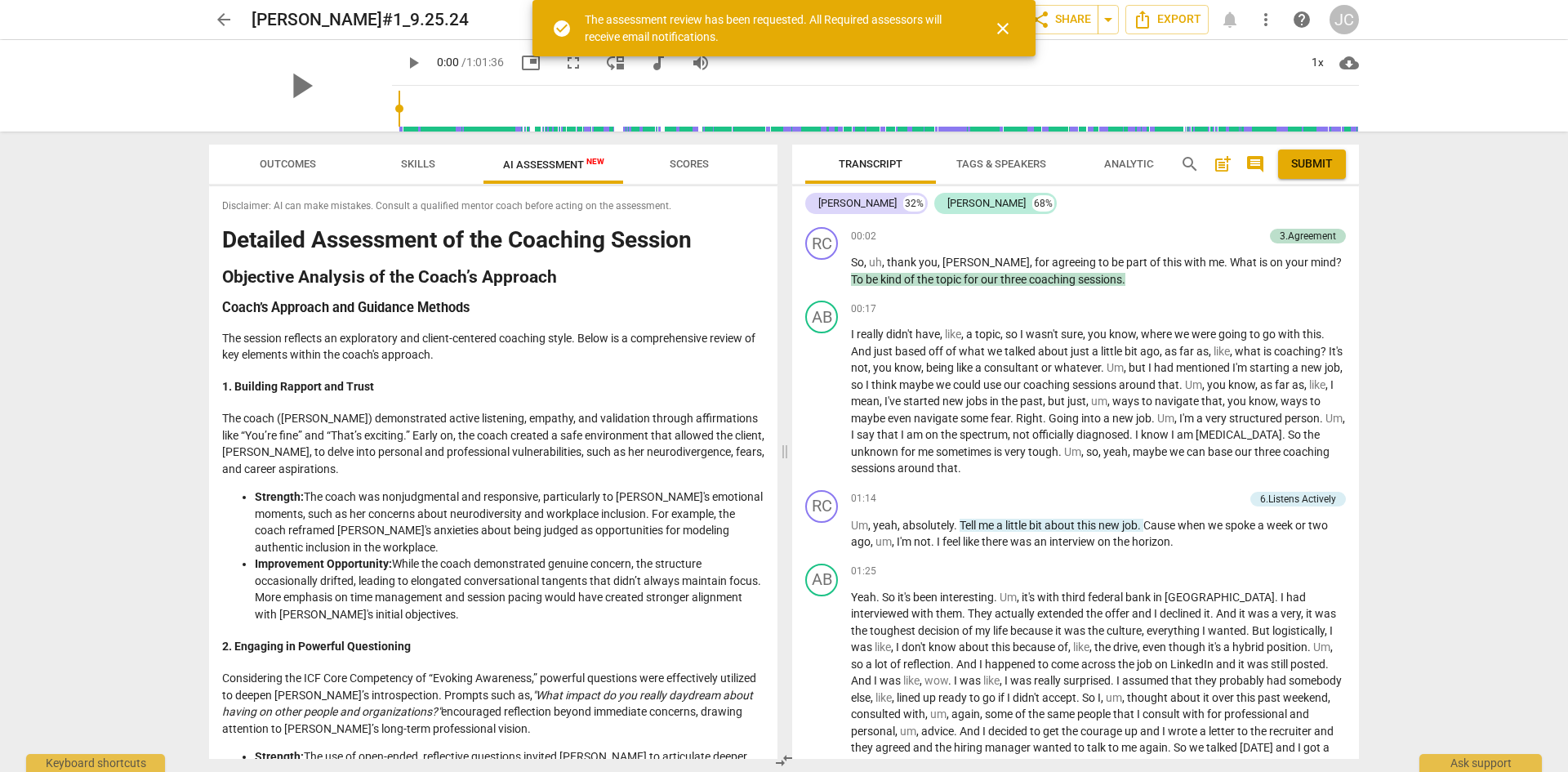
click at [1008, 32] on span "close" at bounding box center [1003, 28] width 20 height 20
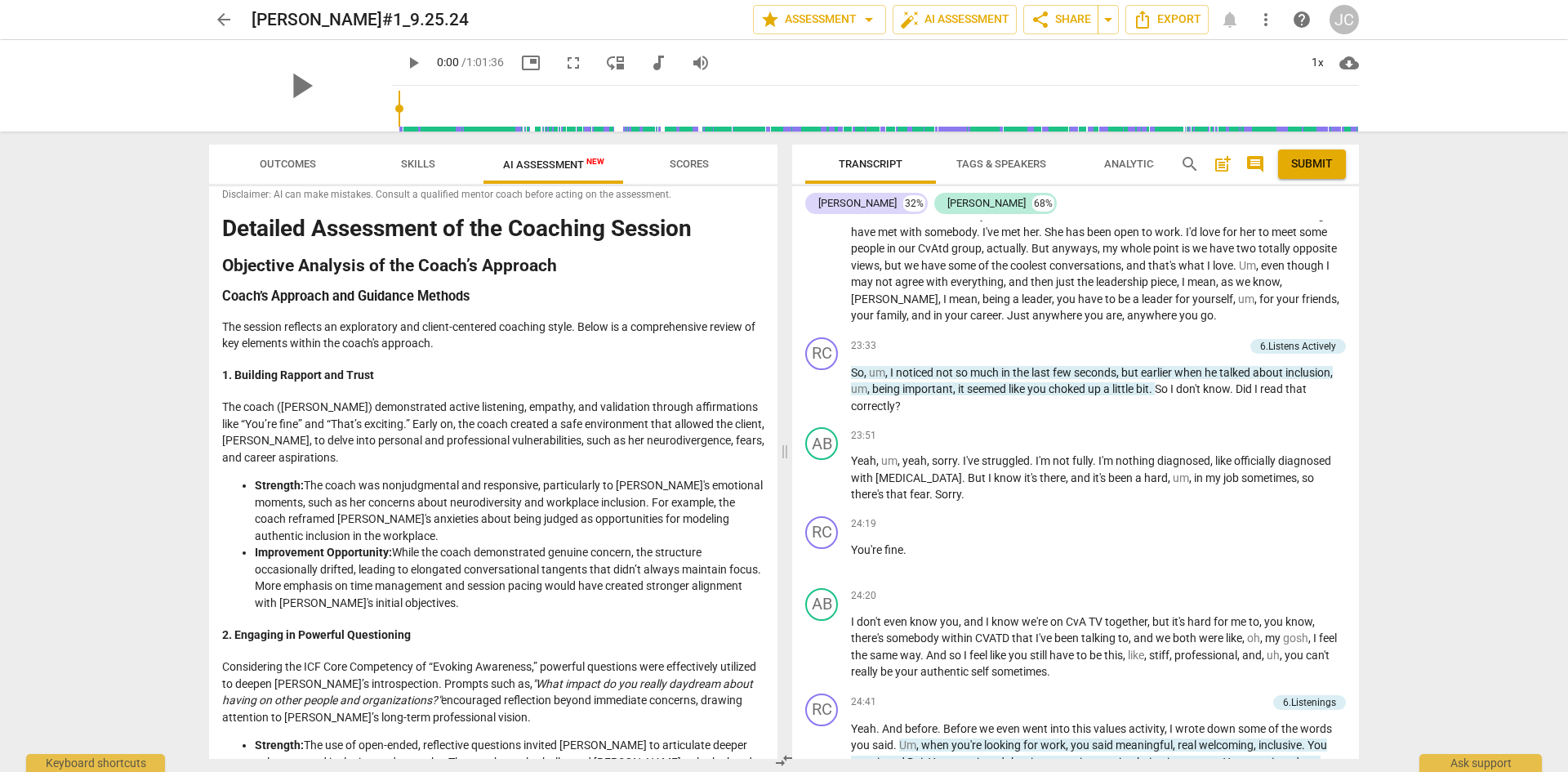
scroll to position [0, 0]
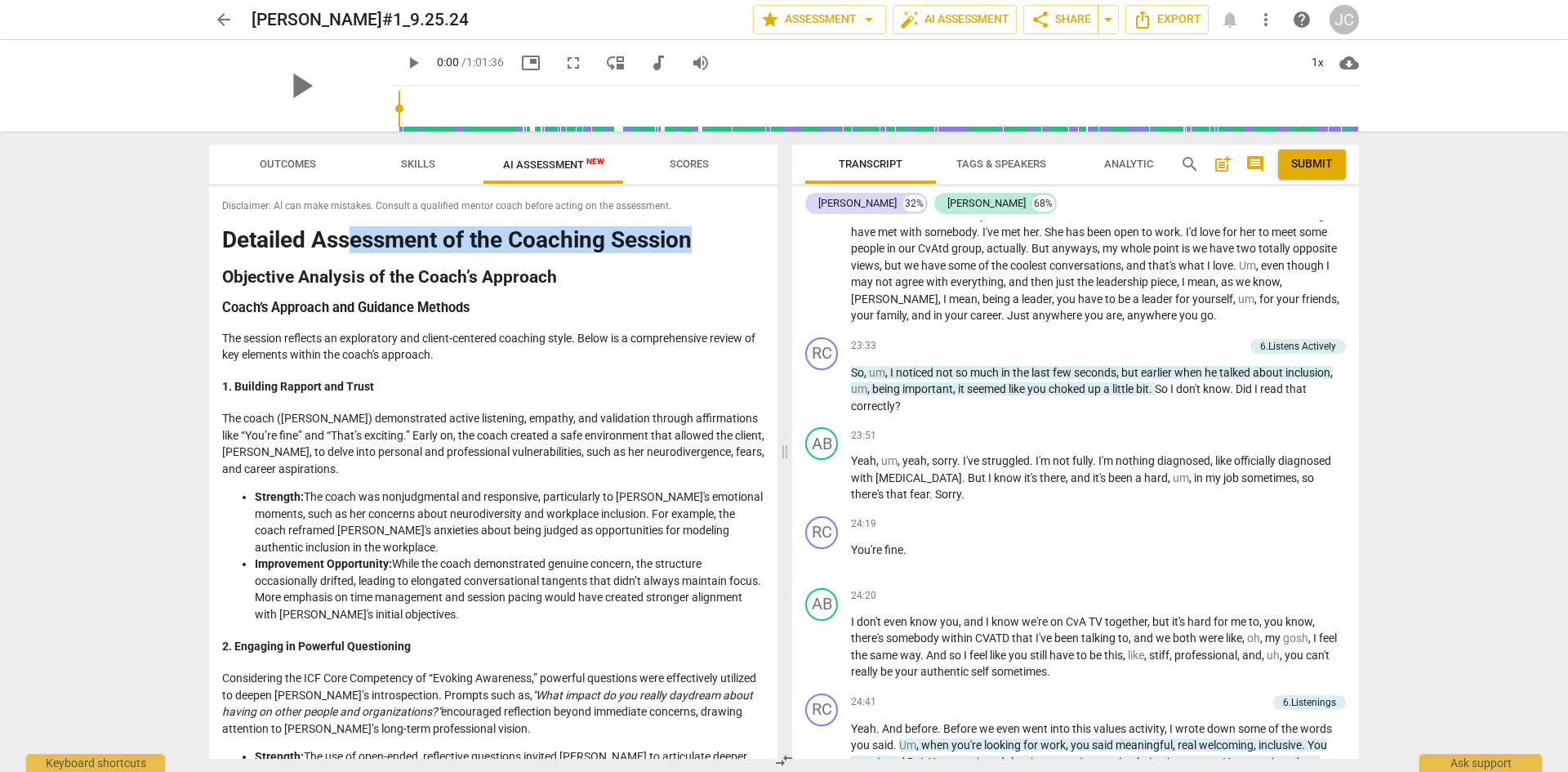
drag, startPoint x: 356, startPoint y: 233, endPoint x: 695, endPoint y: 229, distance: 339.0
click at [695, 229] on h1 "Detailed Assessment of the Coaching Session" at bounding box center [494, 241] width 543 height 25
